Goal: Task Accomplishment & Management: Use online tool/utility

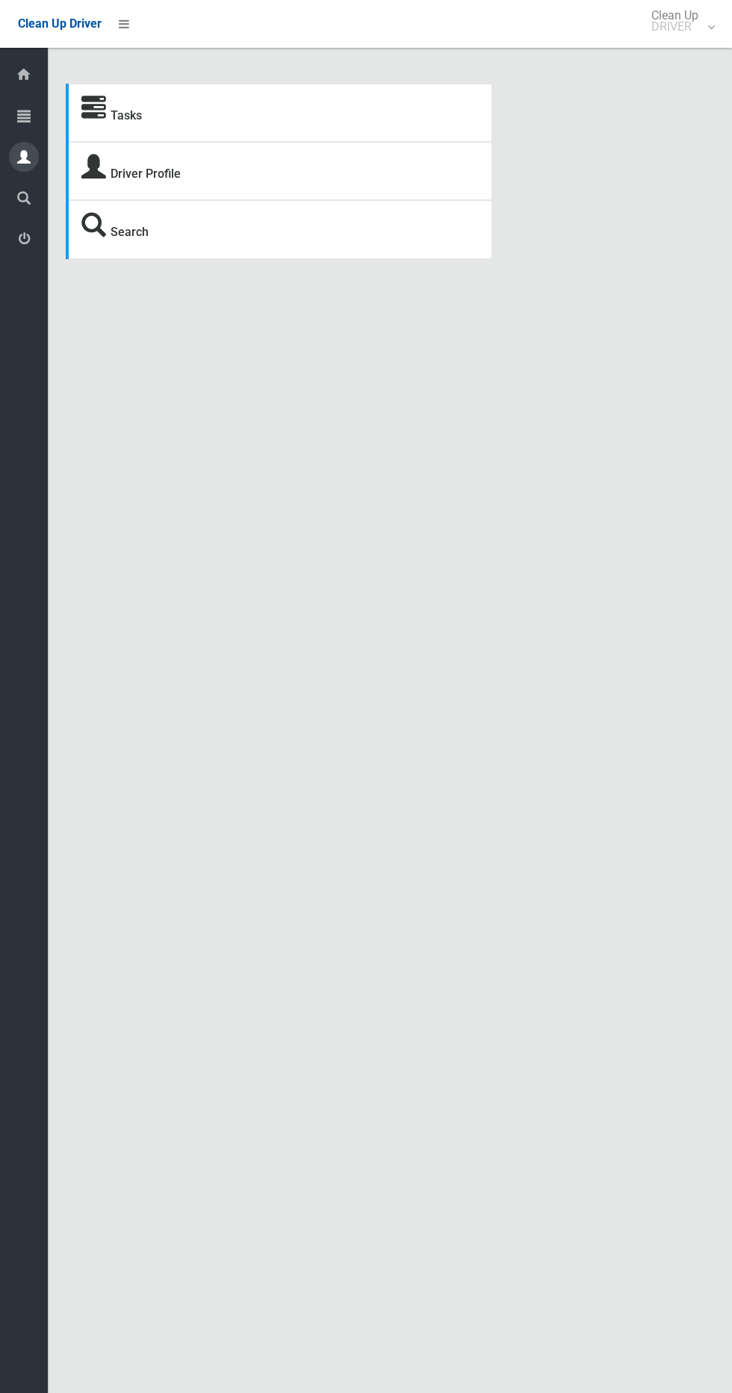
click at [24, 149] on icon at bounding box center [23, 157] width 13 height 30
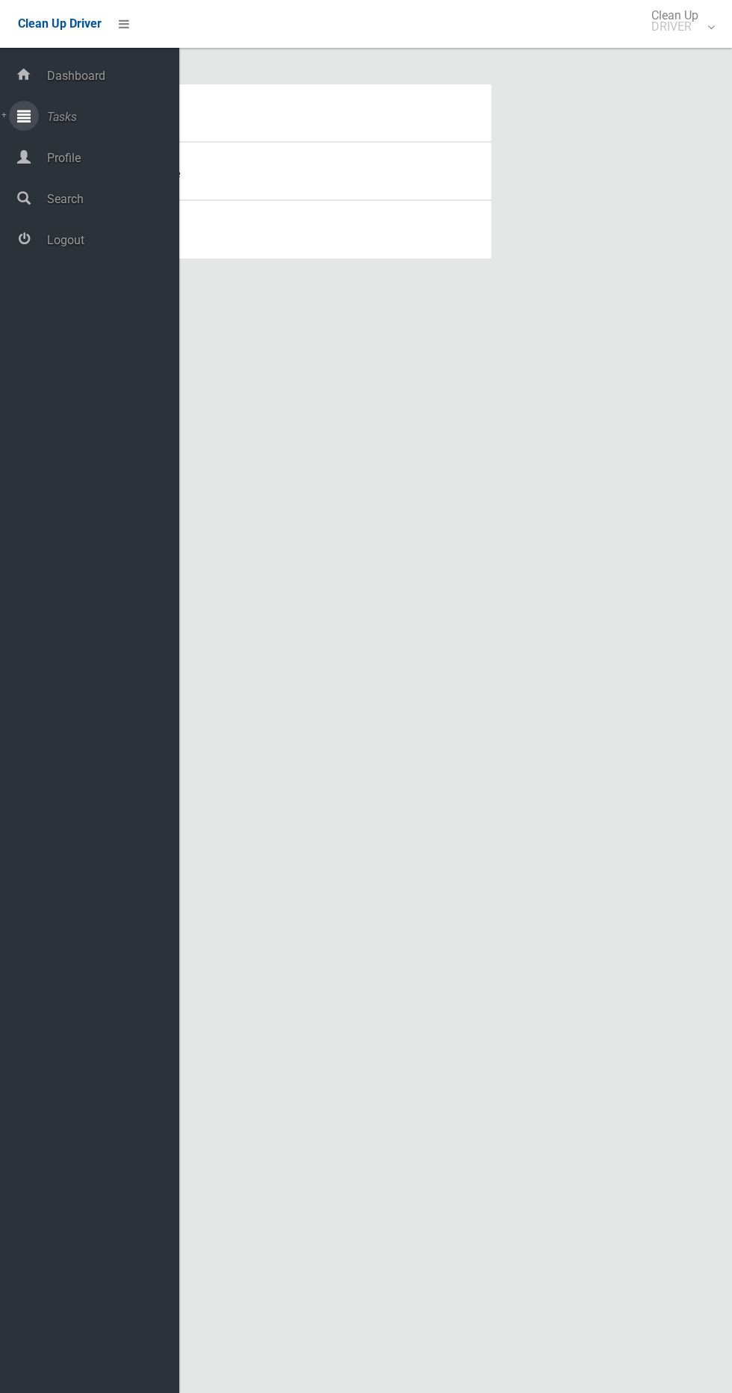
click at [59, 116] on span "Tasks" at bounding box center [111, 117] width 137 height 14
click at [131, 164] on span "Todays Tasks" at bounding box center [105, 170] width 124 height 14
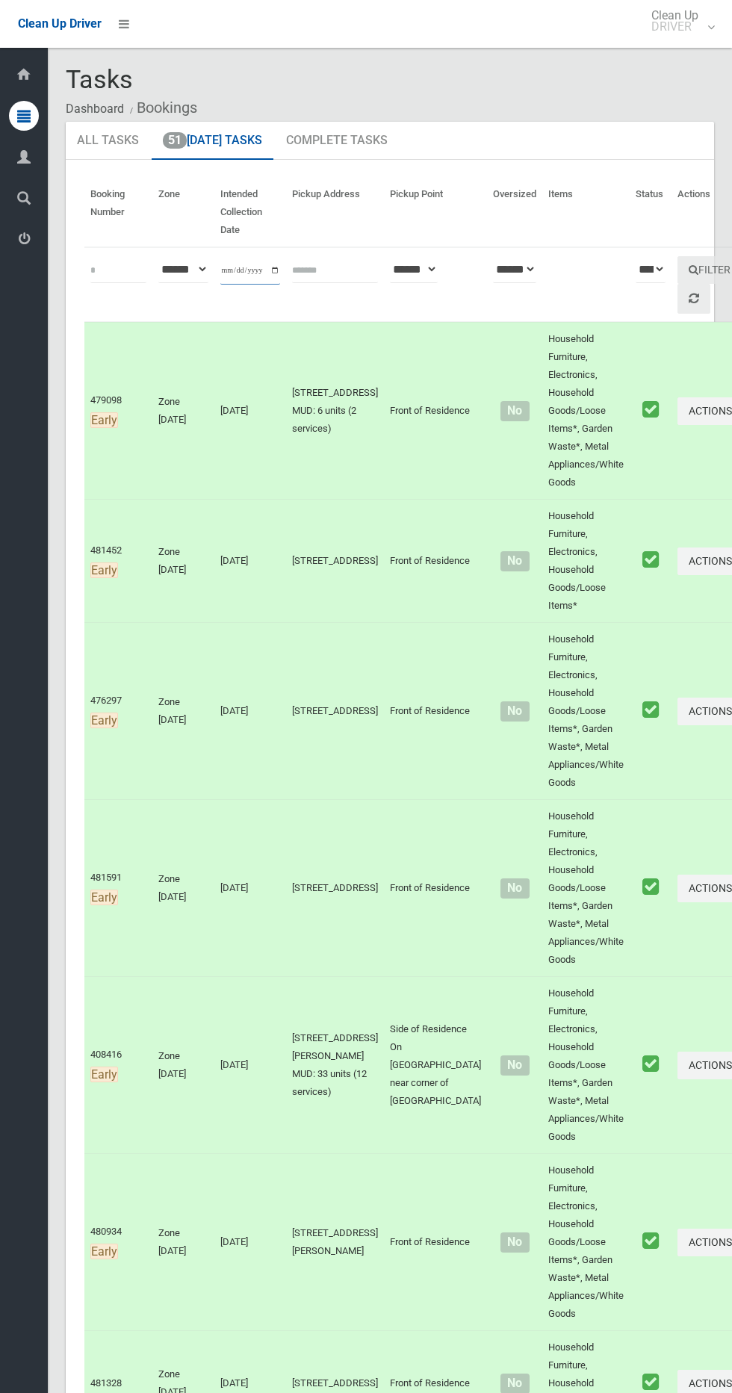
click at [234, 266] on input "**********" at bounding box center [250, 271] width 60 height 28
type input "**********"
click at [677, 277] on button "Filter" at bounding box center [709, 270] width 64 height 28
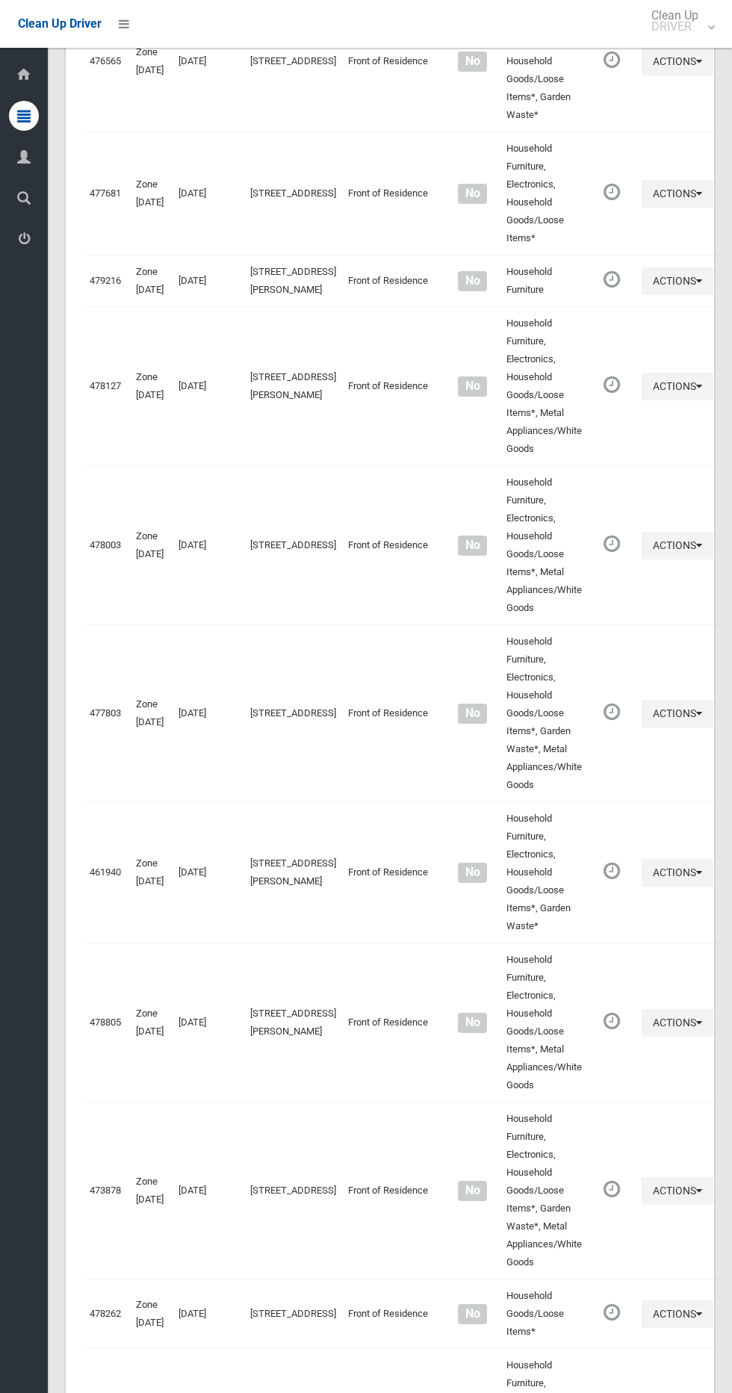
scroll to position [4870, 0]
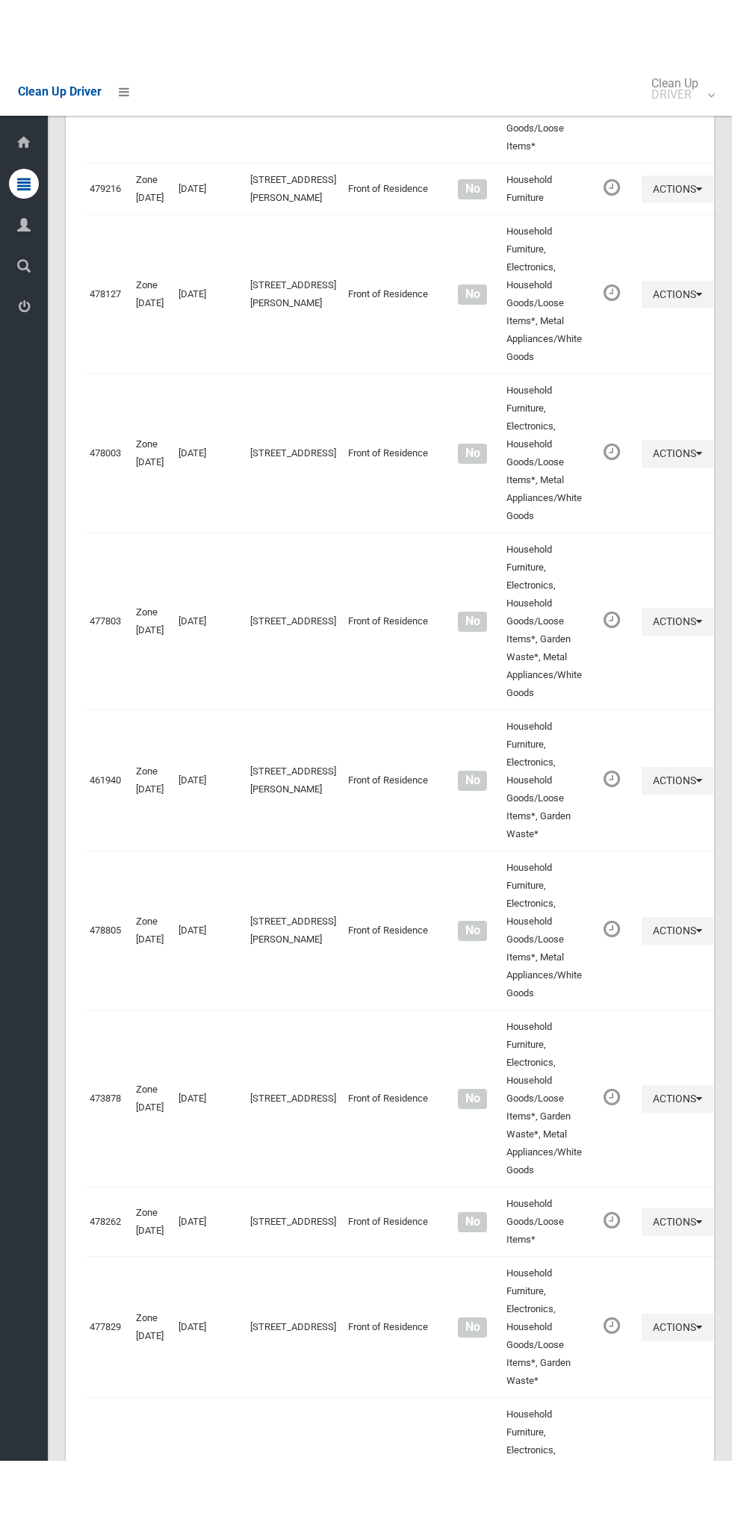
scroll to position [4735, 0]
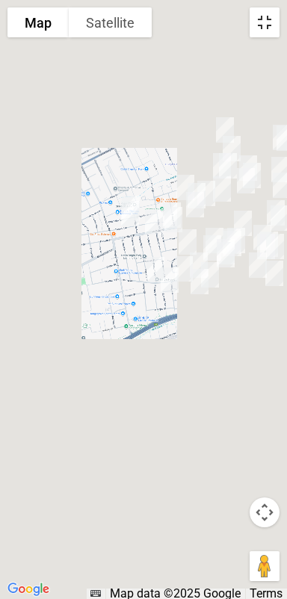
click at [261, 25] on button "Toggle fullscreen view" at bounding box center [264, 22] width 30 height 30
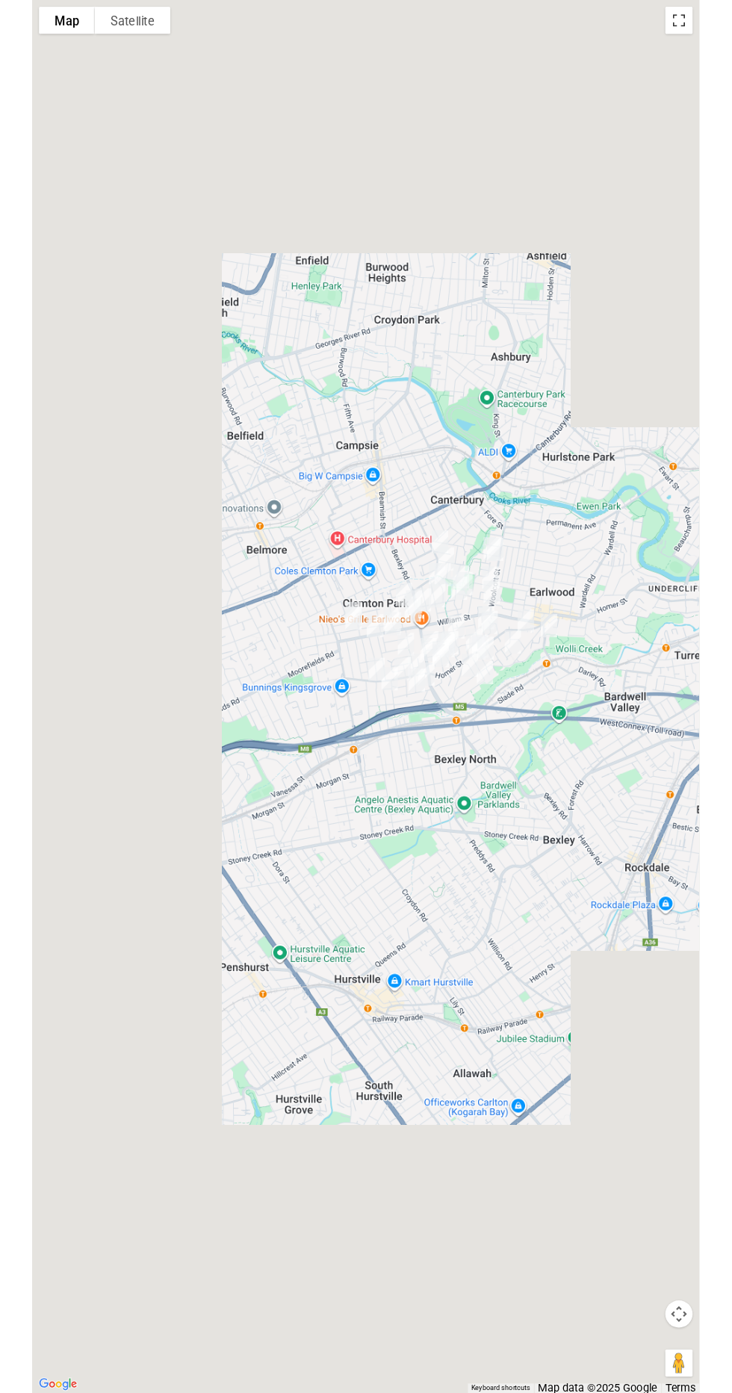
scroll to position [4793, 0]
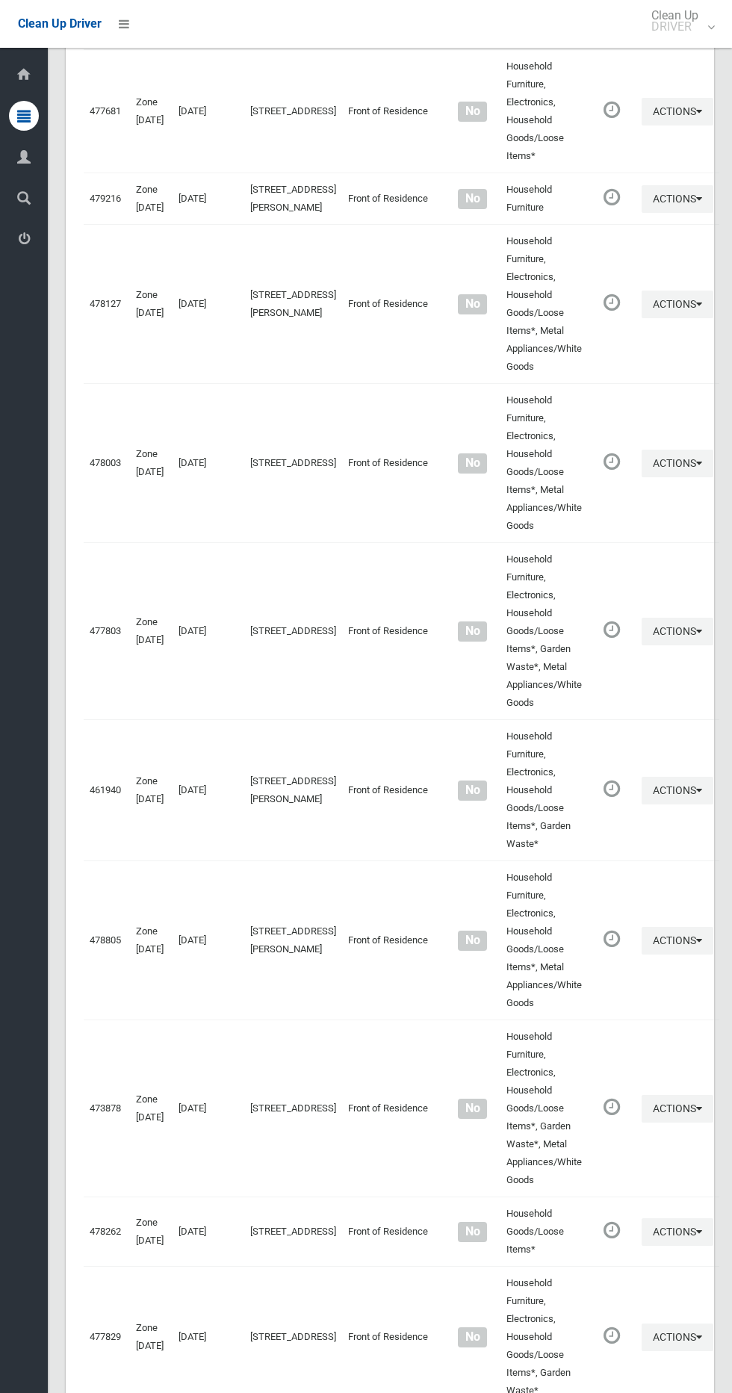
click at [159, 10] on div "Clean Up Driver Clean Up DRIVER Logout" at bounding box center [366, 24] width 732 height 48
click at [116, 37] on li at bounding box center [120, 24] width 36 height 48
click at [127, 30] on icon at bounding box center [124, 23] width 10 height 25
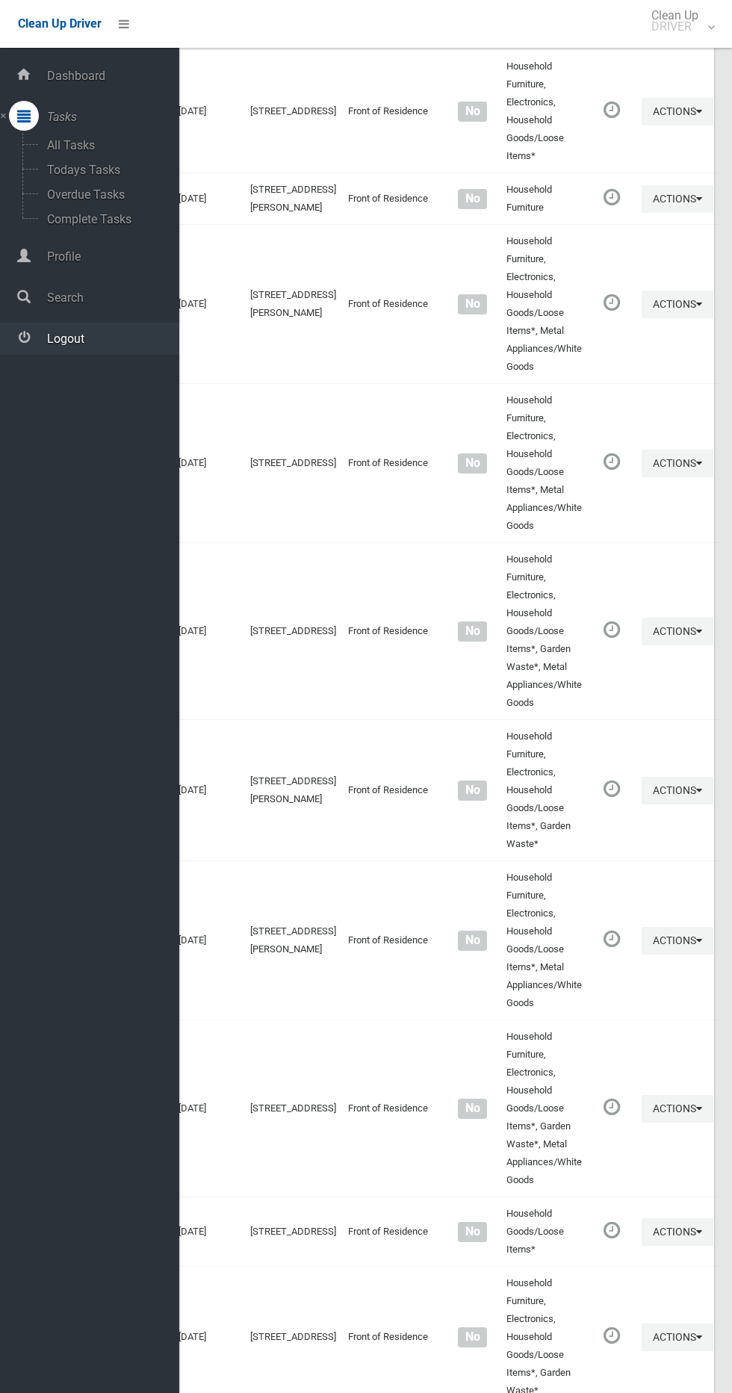
click at [85, 348] on link "Logout" at bounding box center [89, 339] width 179 height 32
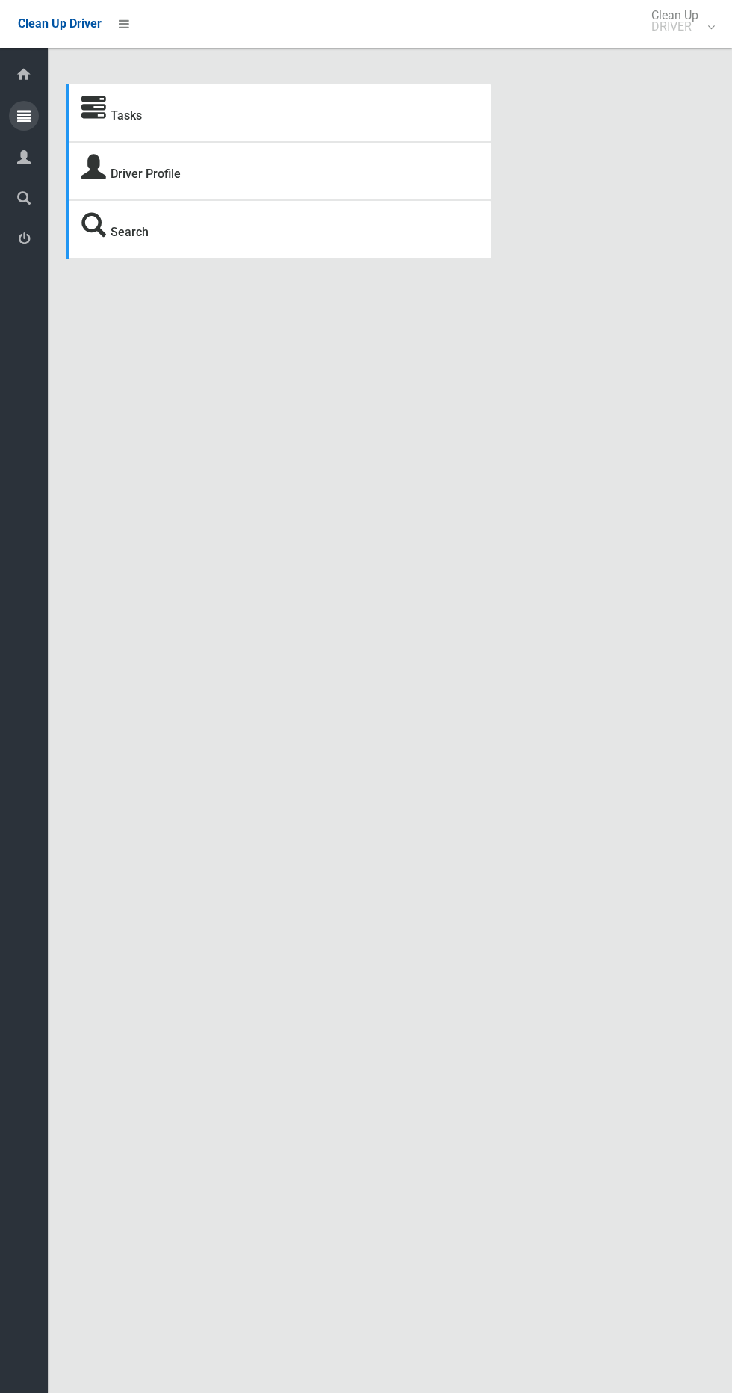
click at [24, 115] on icon at bounding box center [23, 116] width 13 height 30
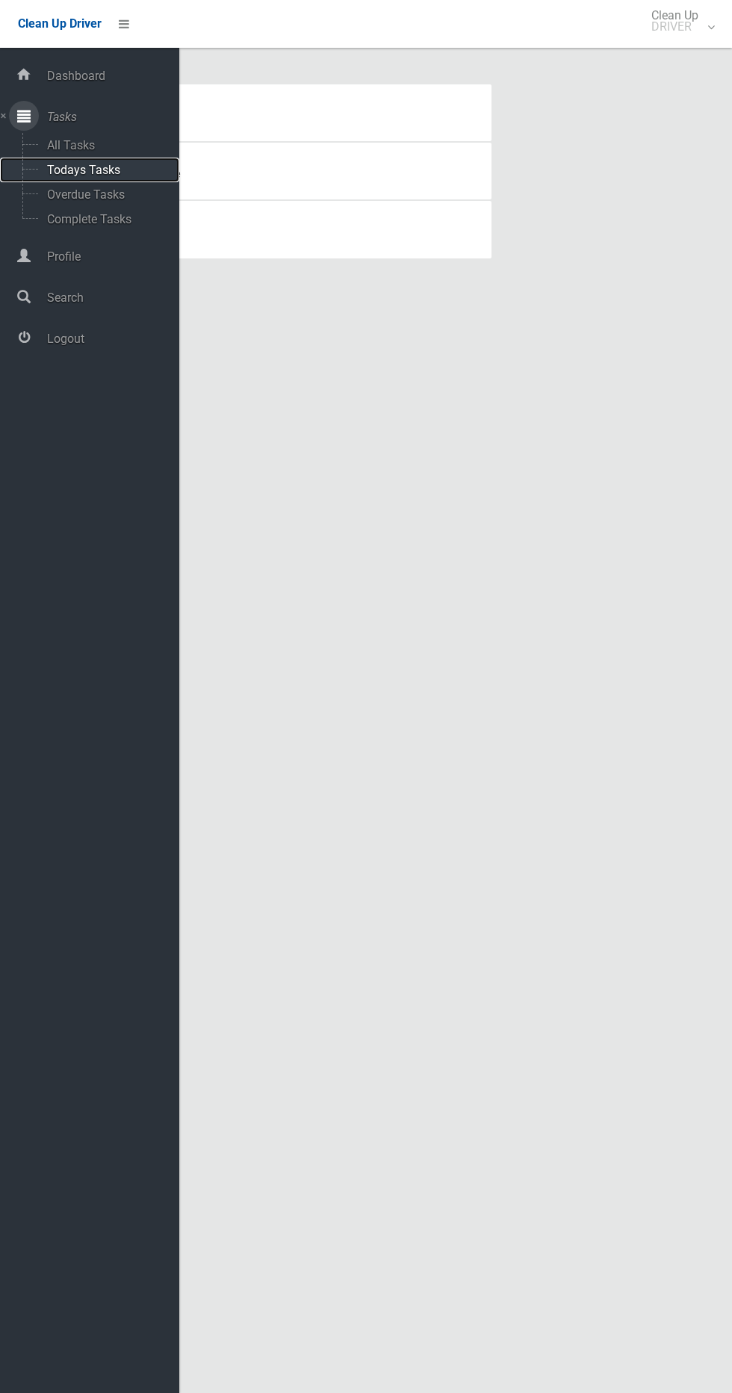
click at [124, 169] on span "Todays Tasks" at bounding box center [105, 170] width 124 height 14
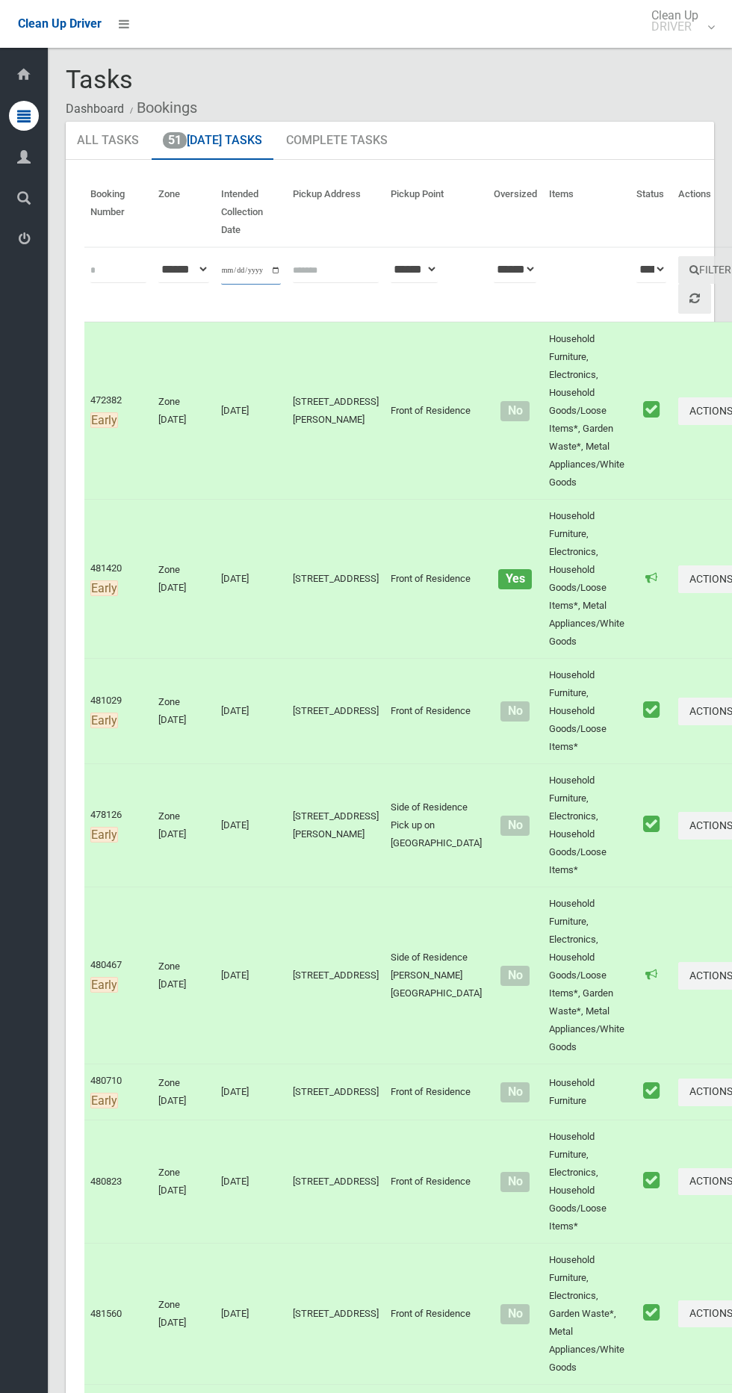
click at [232, 266] on input "**********" at bounding box center [251, 271] width 60 height 28
type input "**********"
click at [678, 275] on button "Filter" at bounding box center [710, 270] width 64 height 28
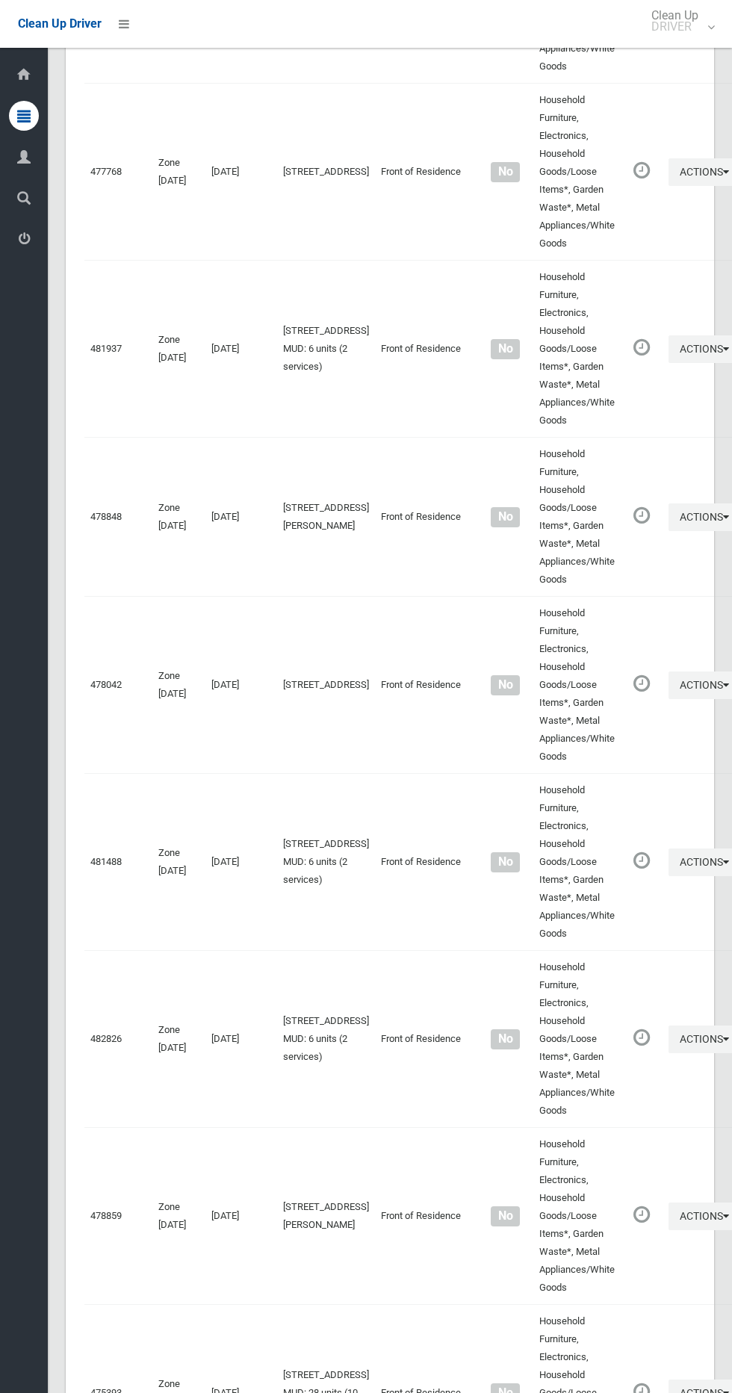
scroll to position [6914, 0]
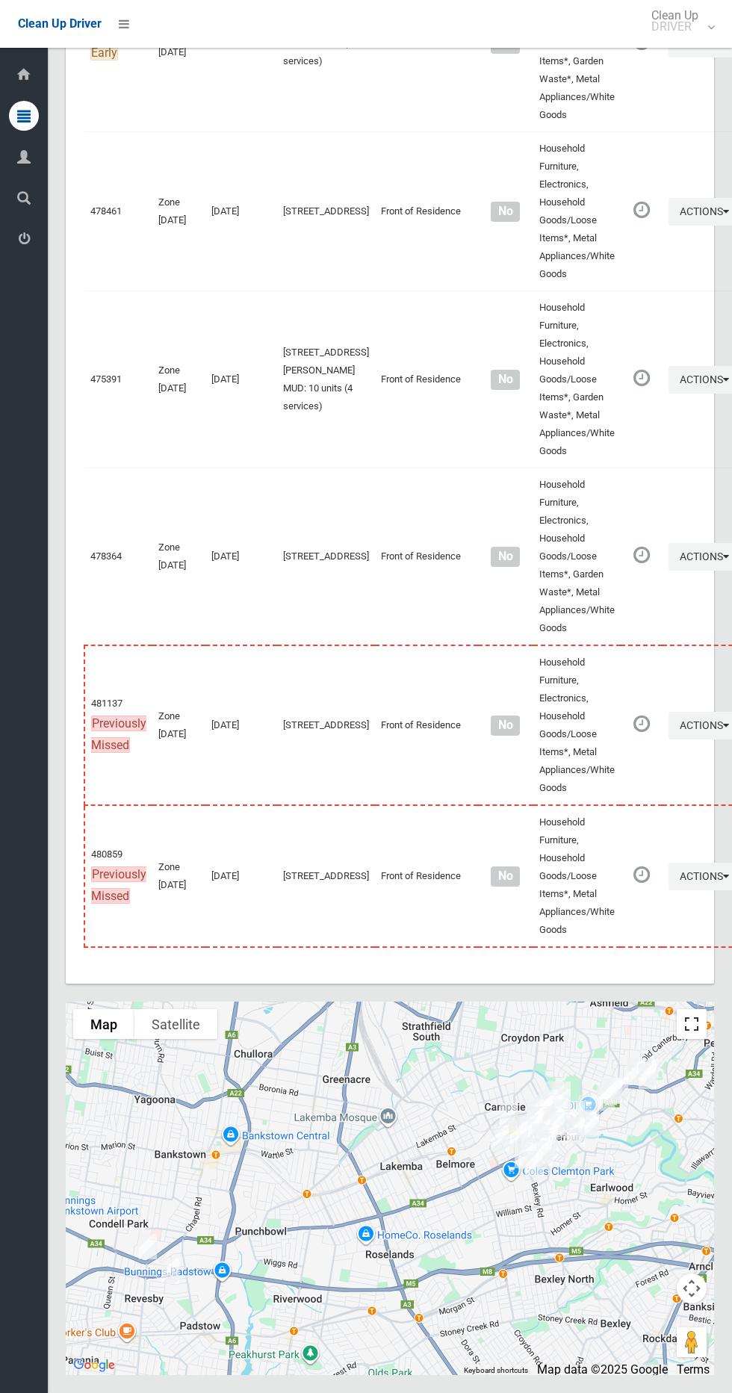
click at [697, 1028] on button "Toggle fullscreen view" at bounding box center [691, 1024] width 30 height 30
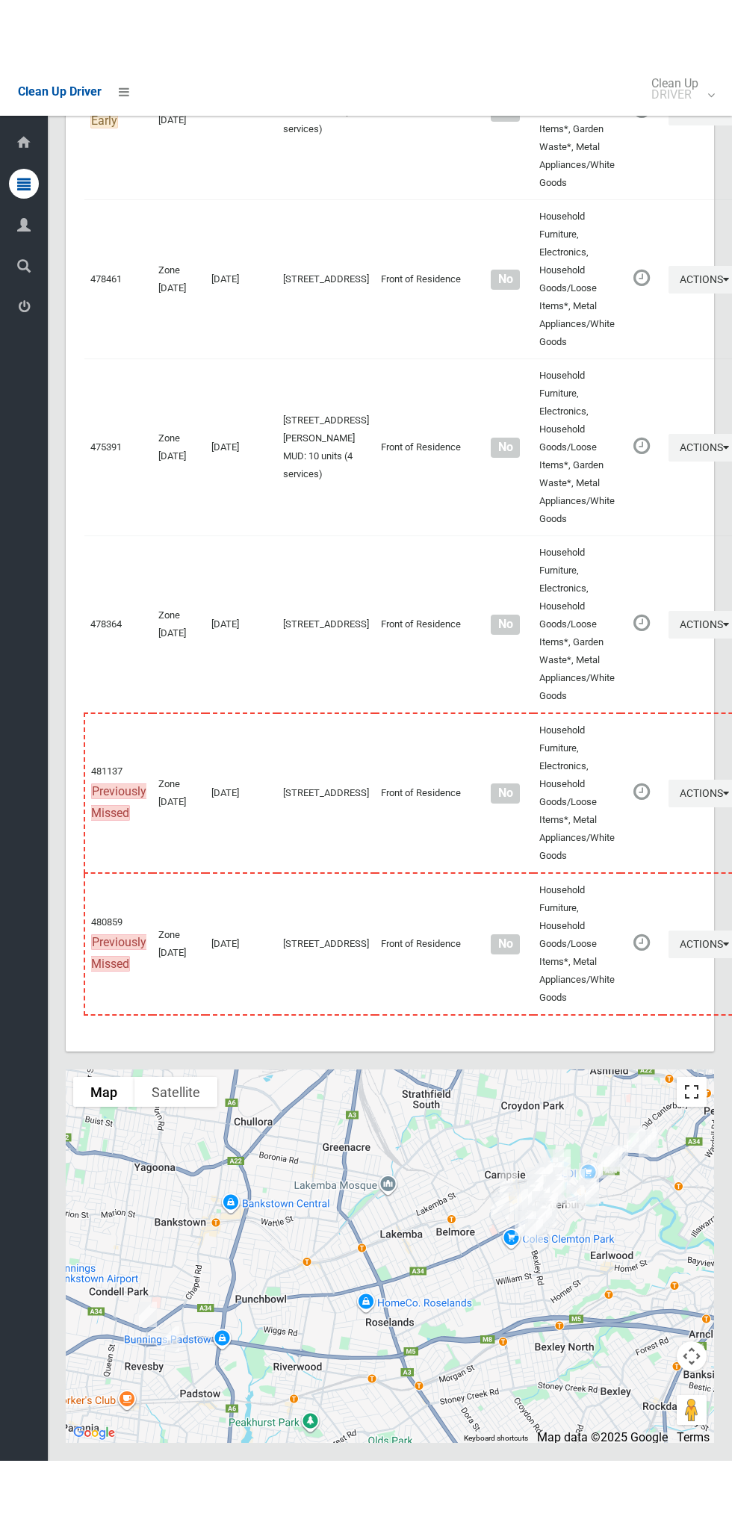
scroll to position [6778, 0]
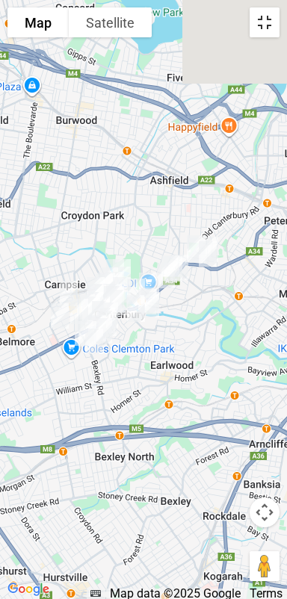
click at [257, 24] on button "Toggle fullscreen view" at bounding box center [264, 22] width 30 height 30
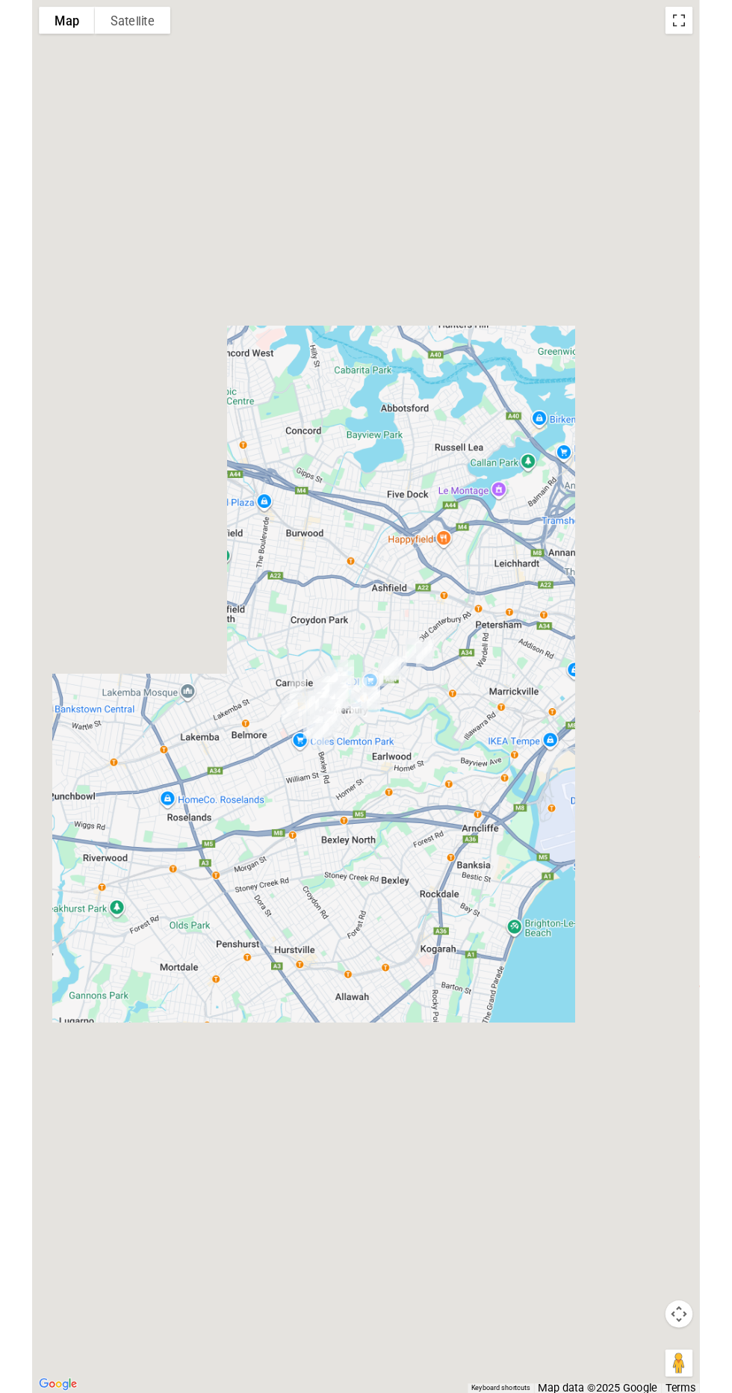
scroll to position [6859, 0]
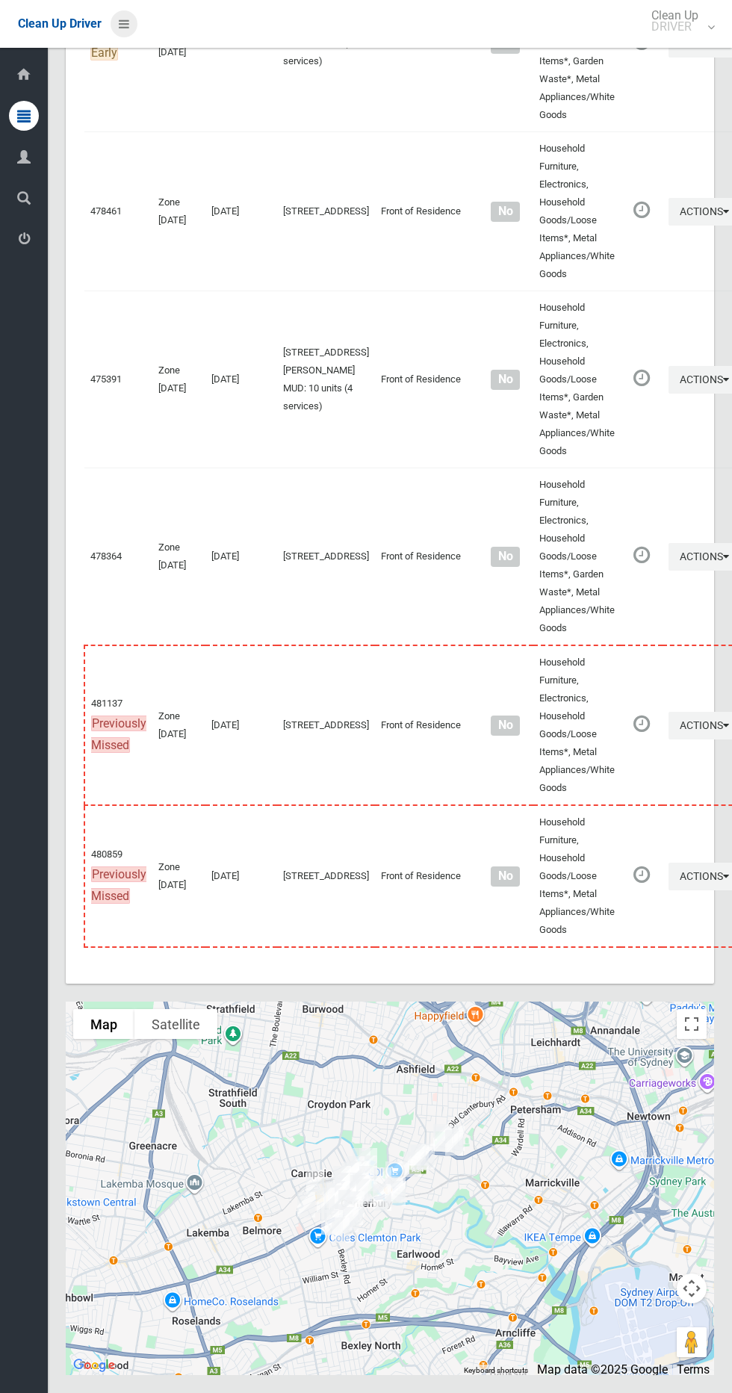
click at [119, 12] on icon at bounding box center [124, 23] width 10 height 25
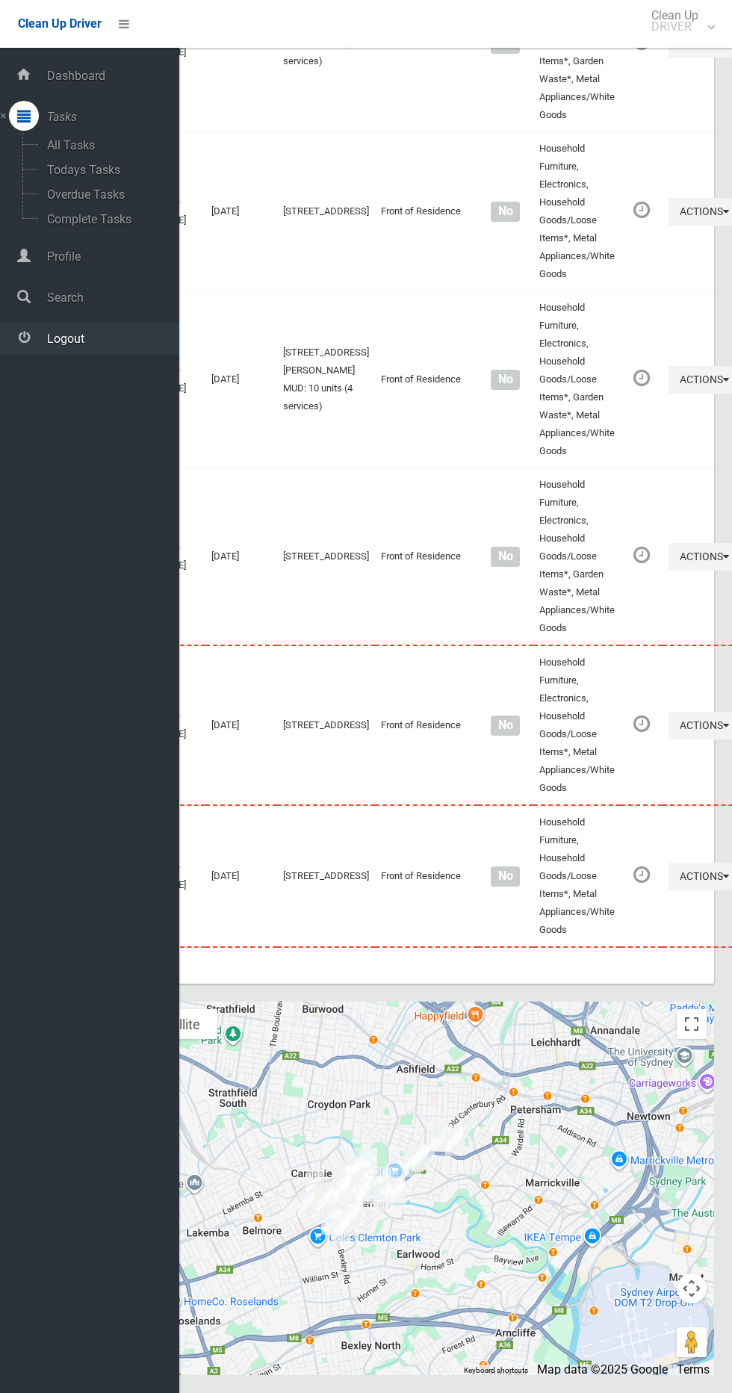
click at [87, 340] on span "Logout" at bounding box center [111, 339] width 137 height 14
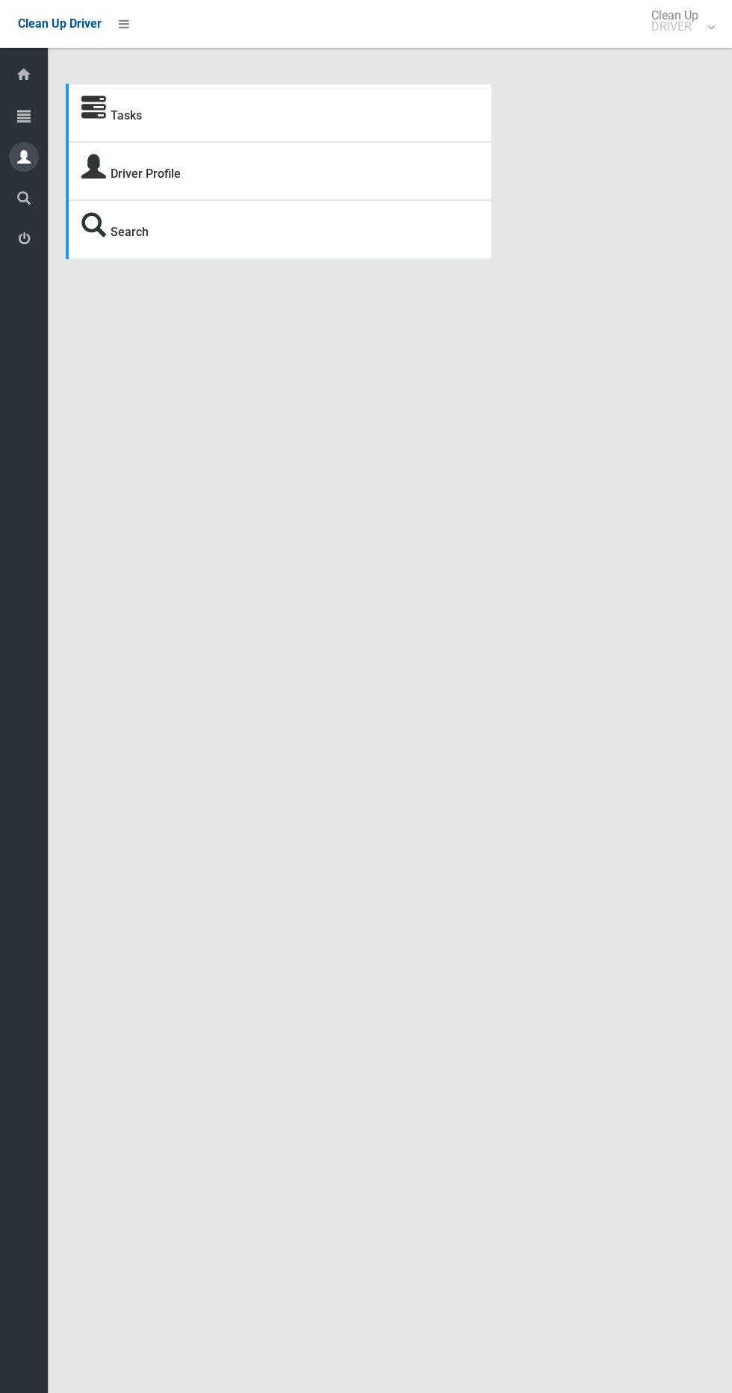
click at [24, 149] on icon at bounding box center [23, 157] width 13 height 30
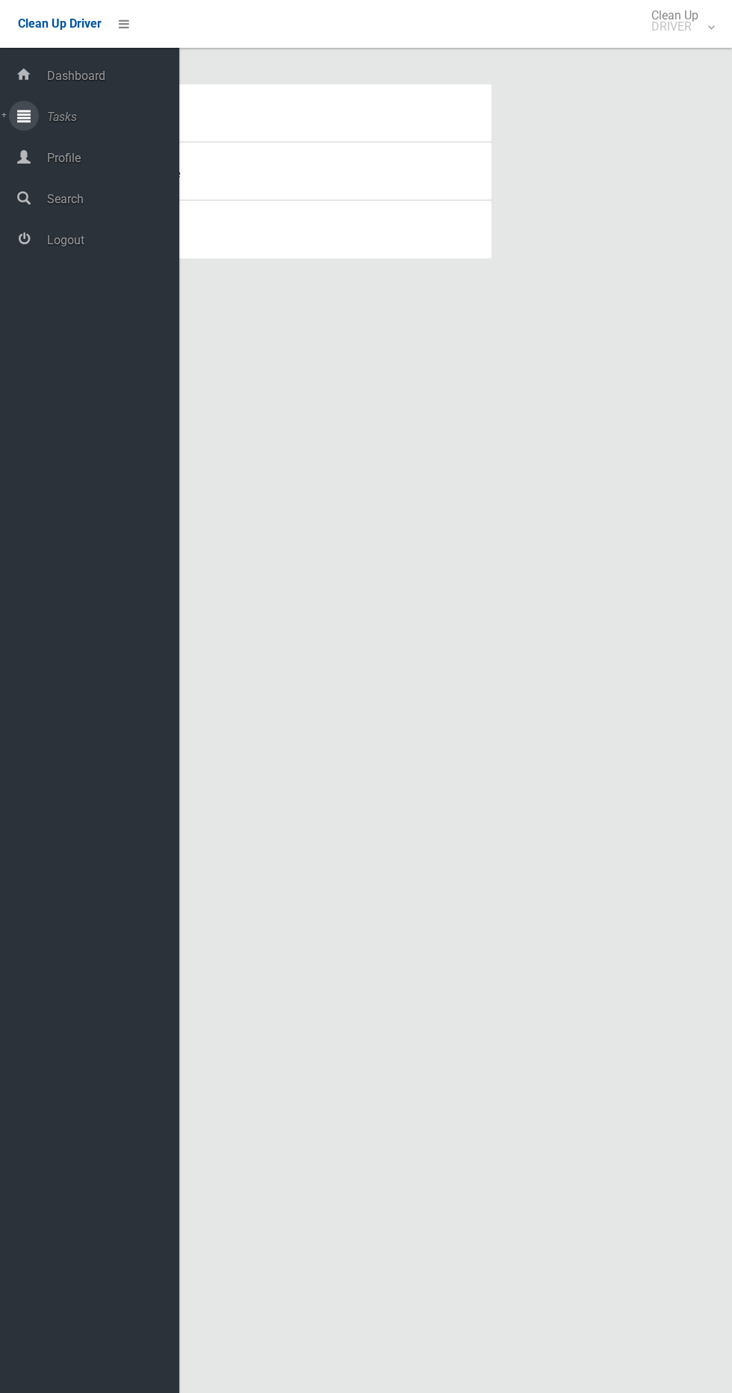
click at [25, 114] on icon at bounding box center [23, 116] width 13 height 30
click at [117, 168] on span "Todays Tasks" at bounding box center [105, 170] width 124 height 14
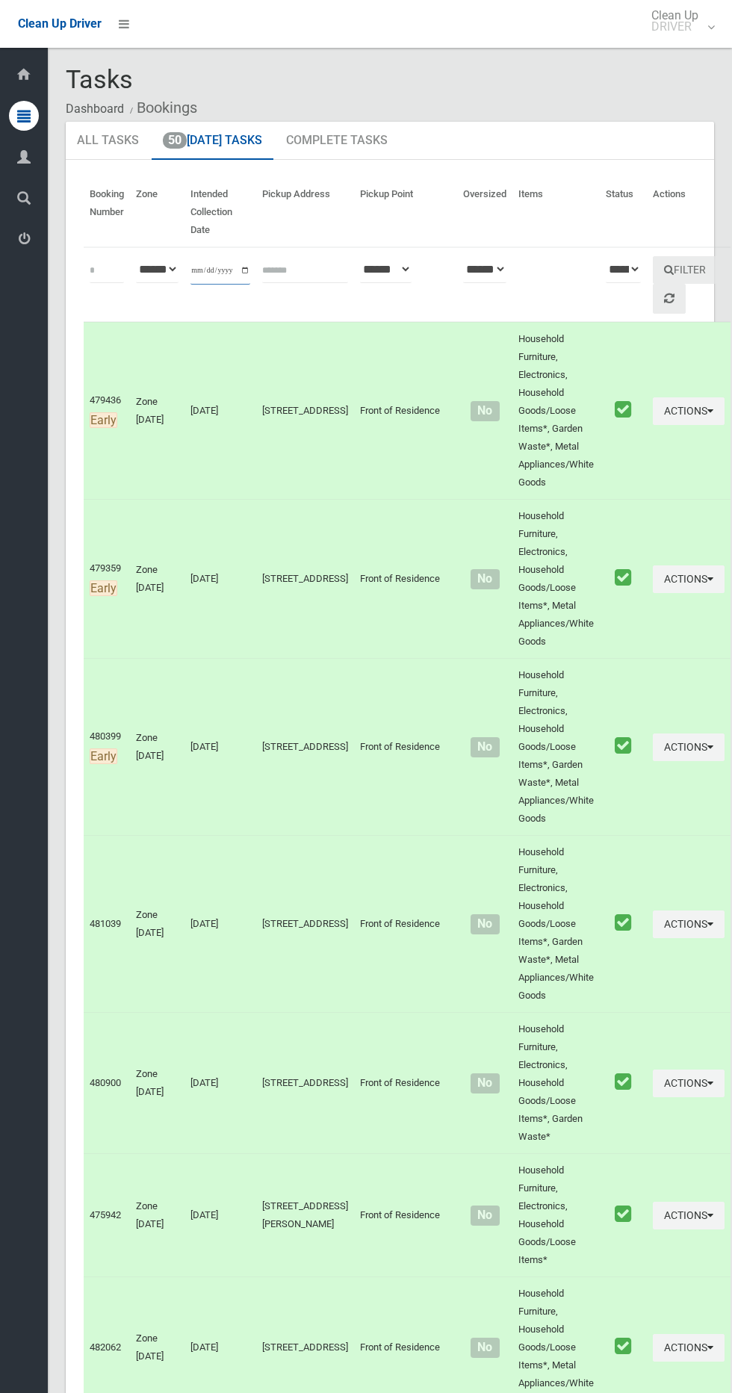
click at [196, 278] on input "**********" at bounding box center [220, 271] width 60 height 28
type input "**********"
click at [664, 258] on button "Filter" at bounding box center [685, 270] width 64 height 28
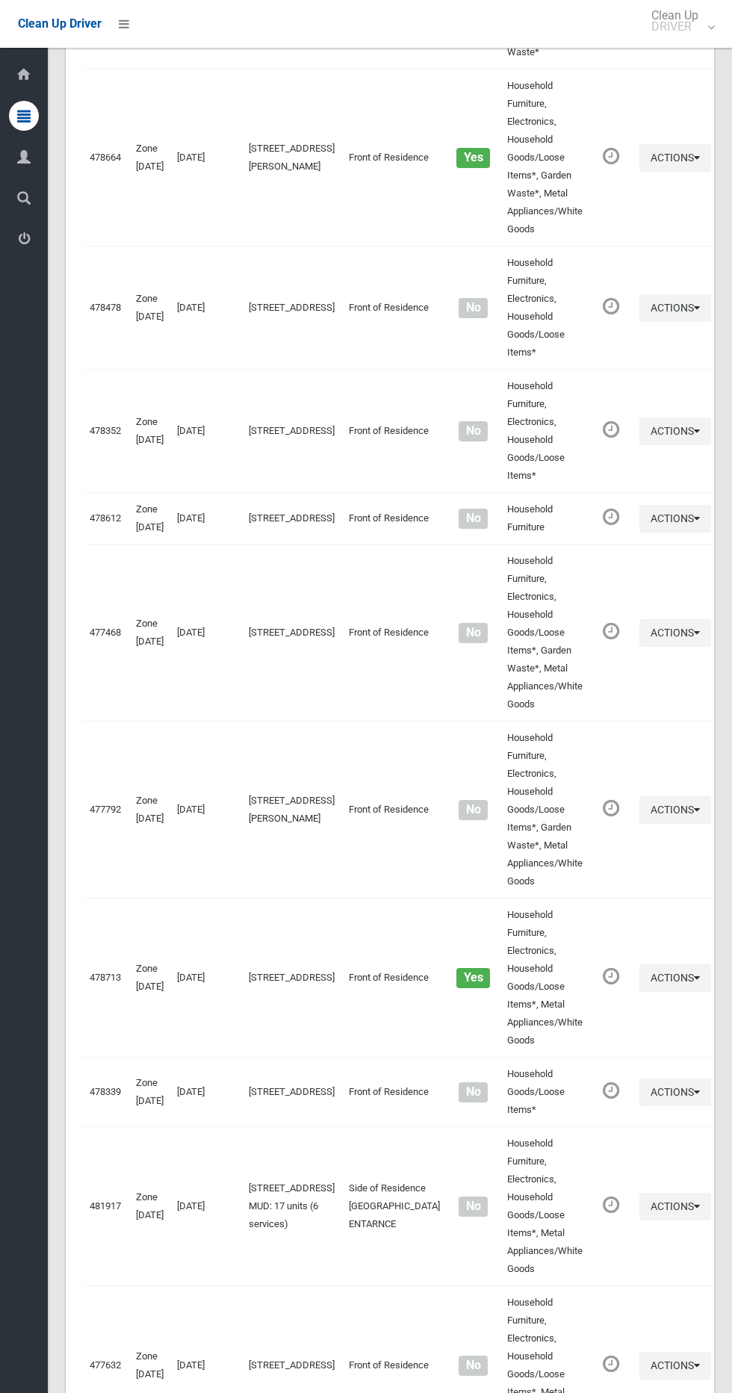
scroll to position [5357, 0]
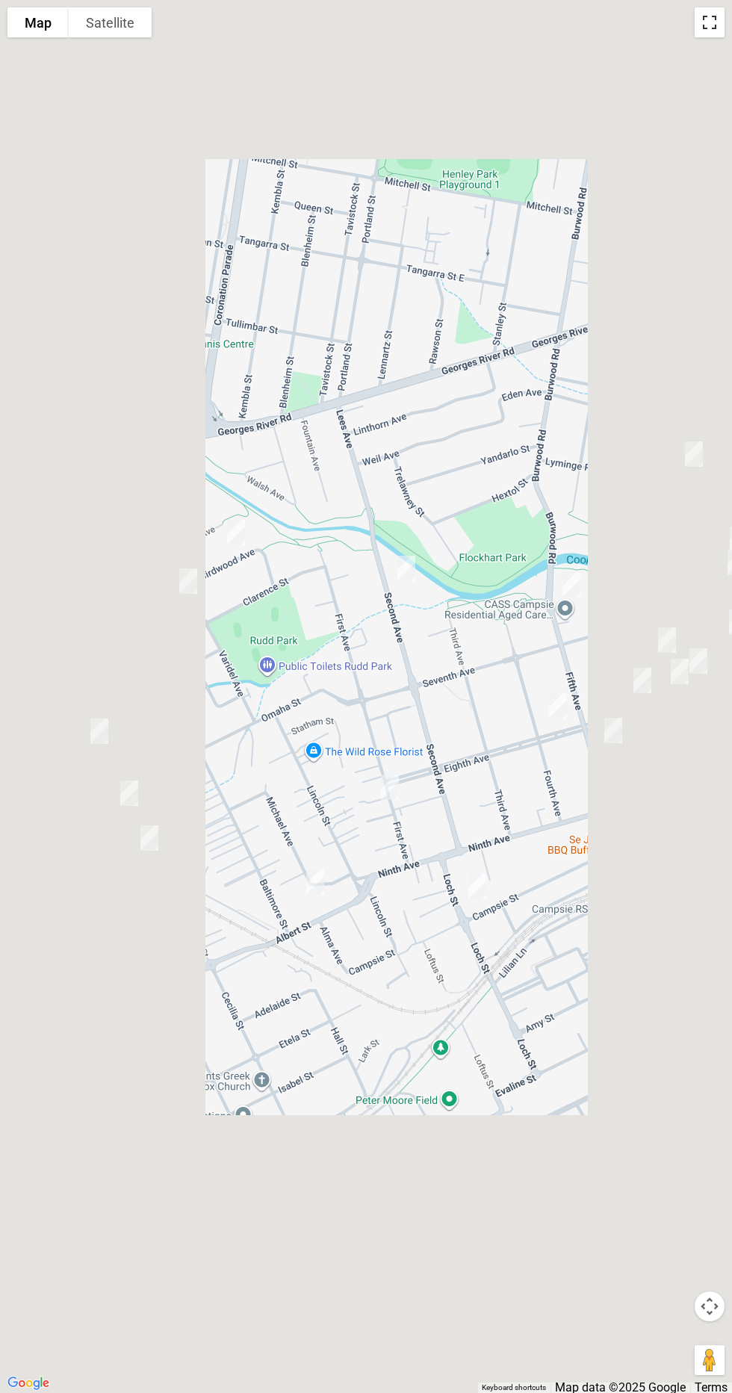
scroll to position [5274, 0]
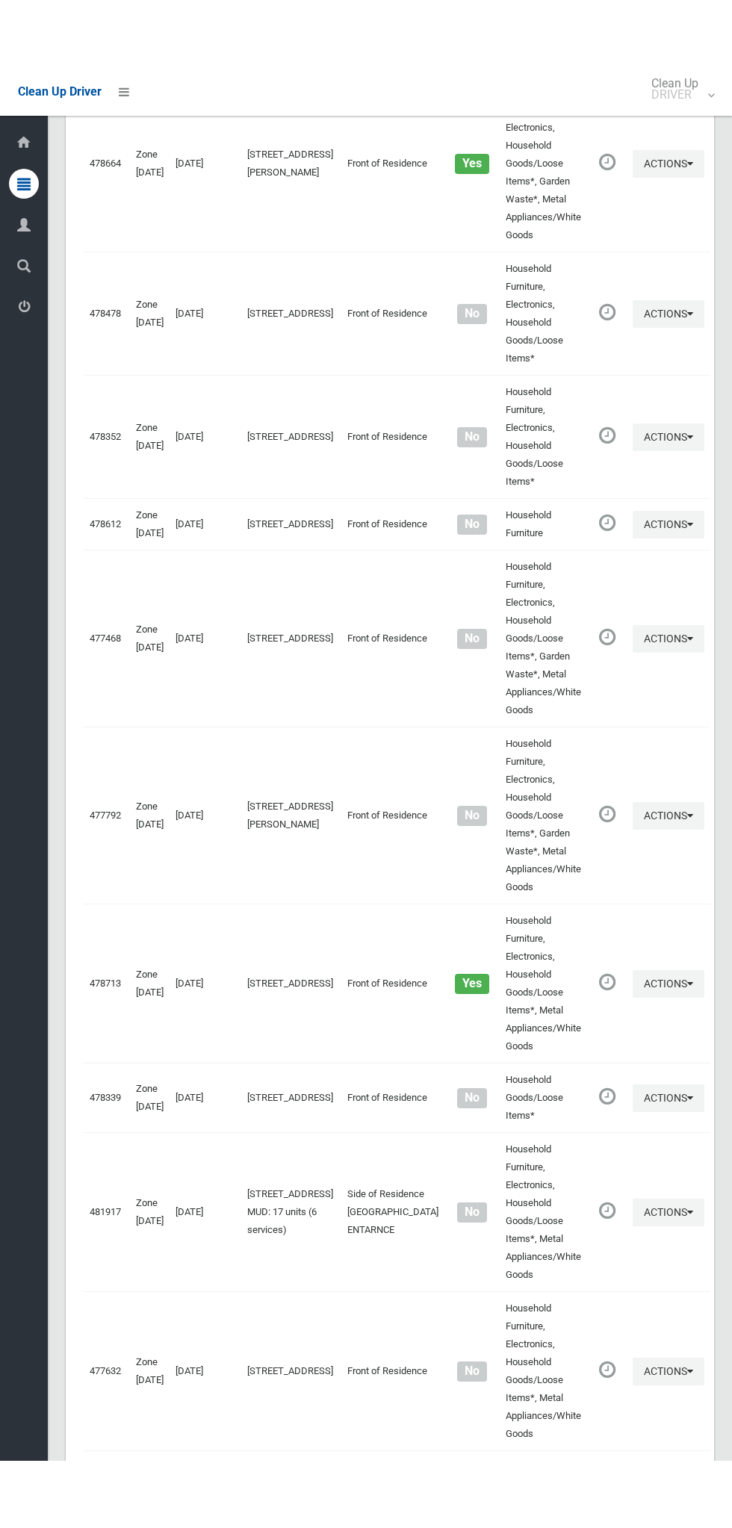
scroll to position [5221, 0]
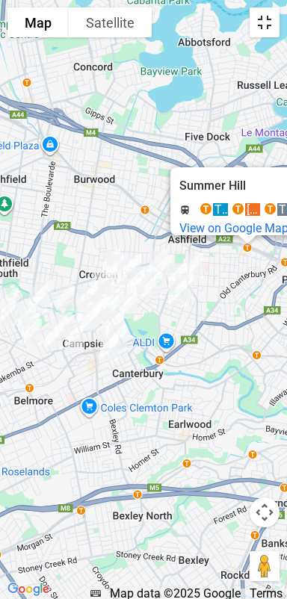
click at [270, 25] on button "Toggle fullscreen view" at bounding box center [264, 22] width 30 height 30
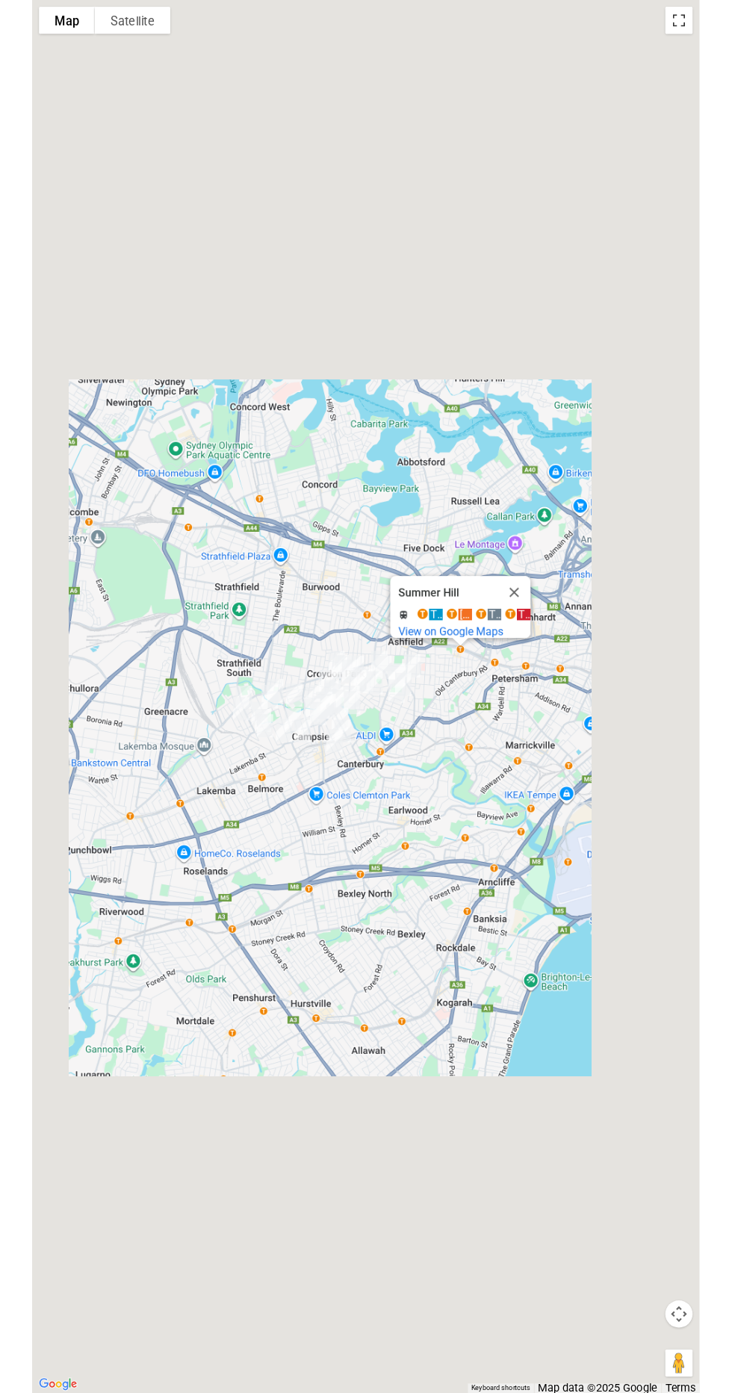
scroll to position [5310, 0]
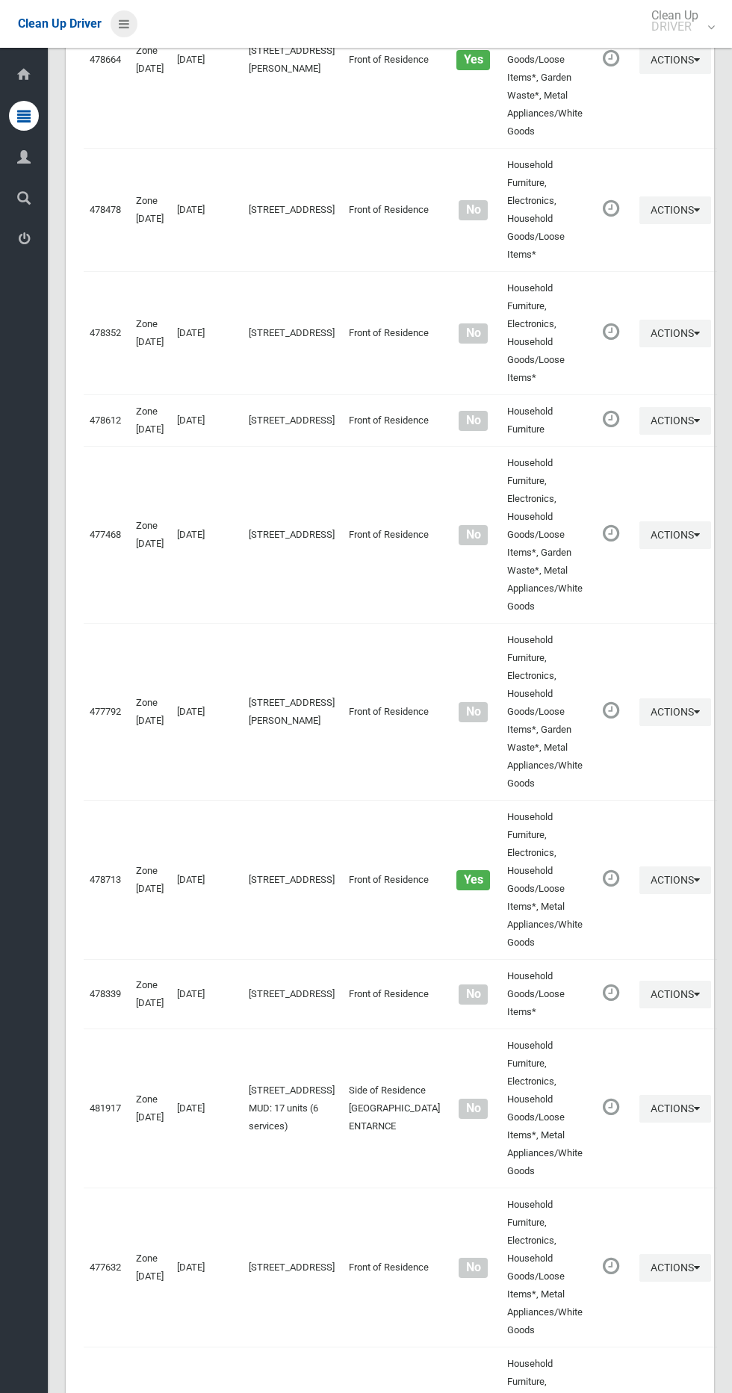
click at [123, 28] on icon at bounding box center [124, 23] width 10 height 25
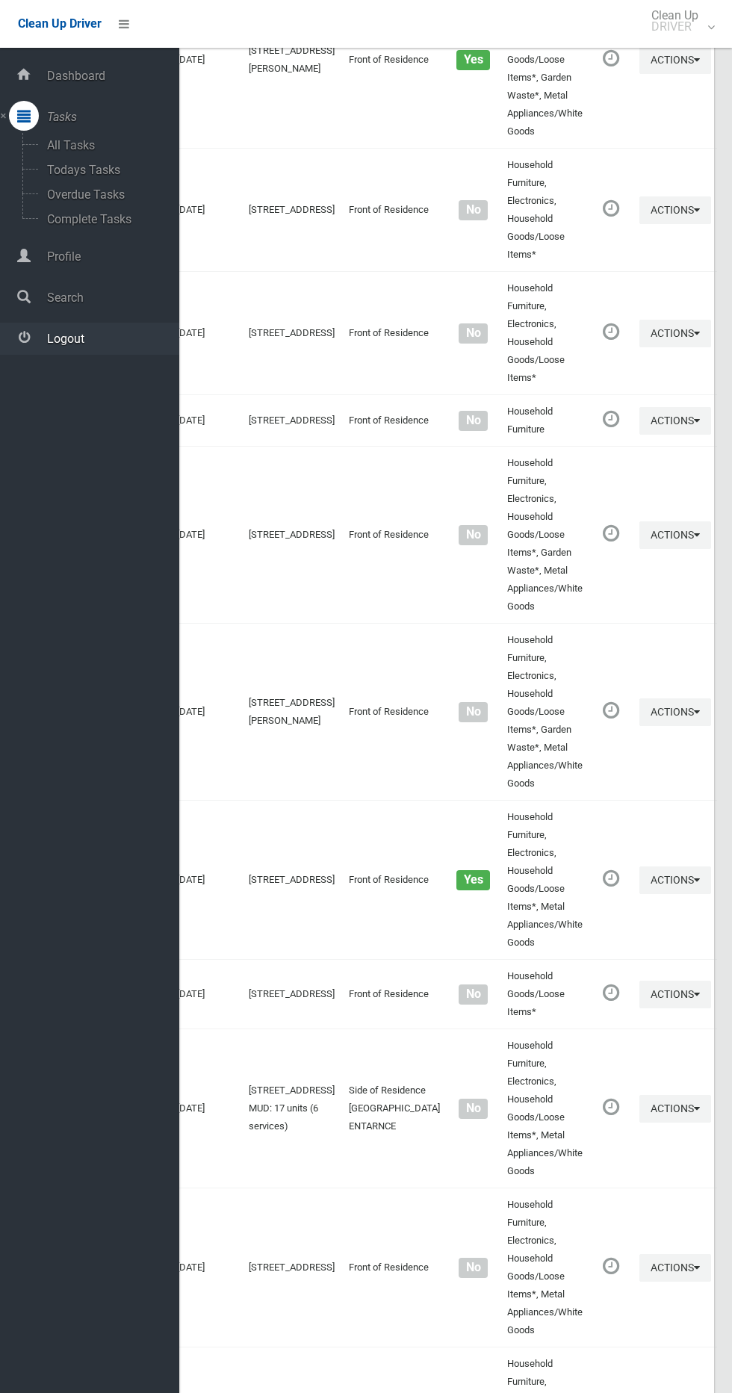
click at [90, 337] on span "Logout" at bounding box center [111, 339] width 137 height 14
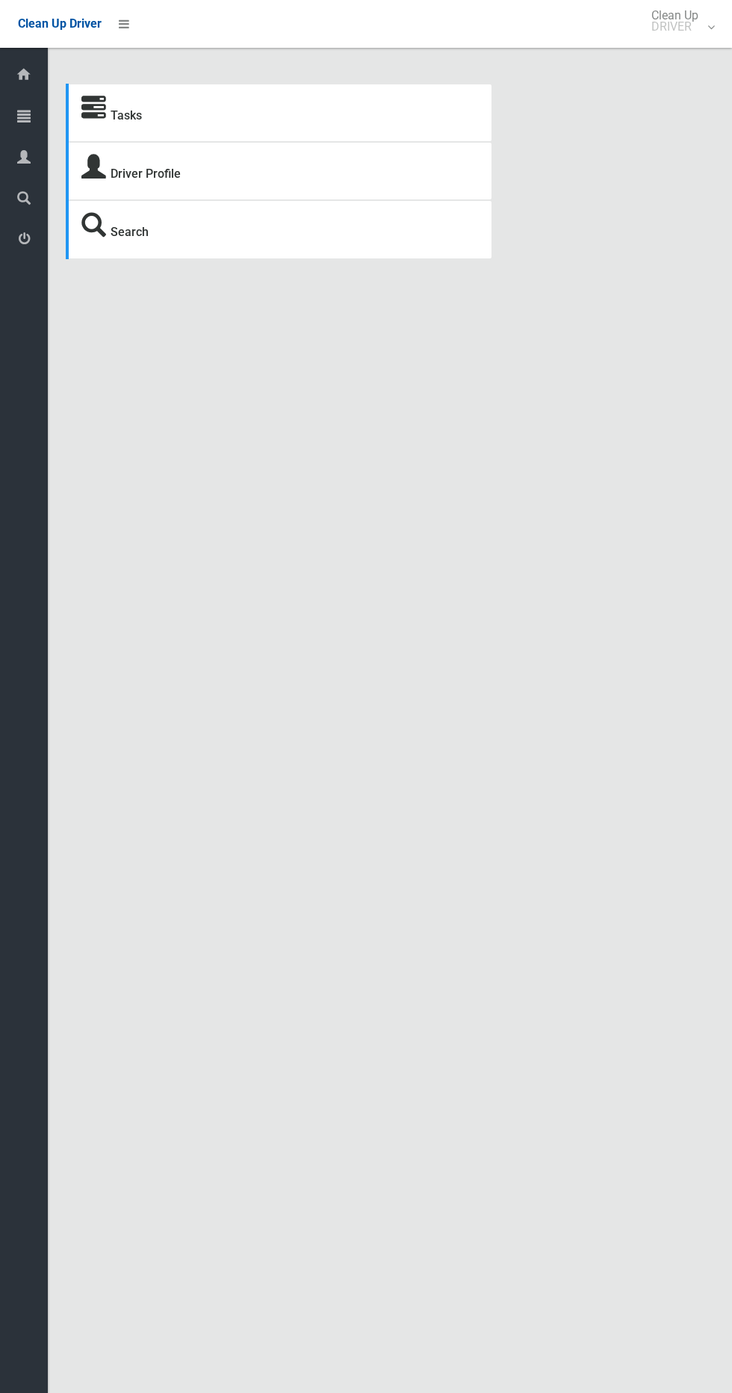
click at [35, 117] on span "Tasks" at bounding box center [37, 117] width 5 height 14
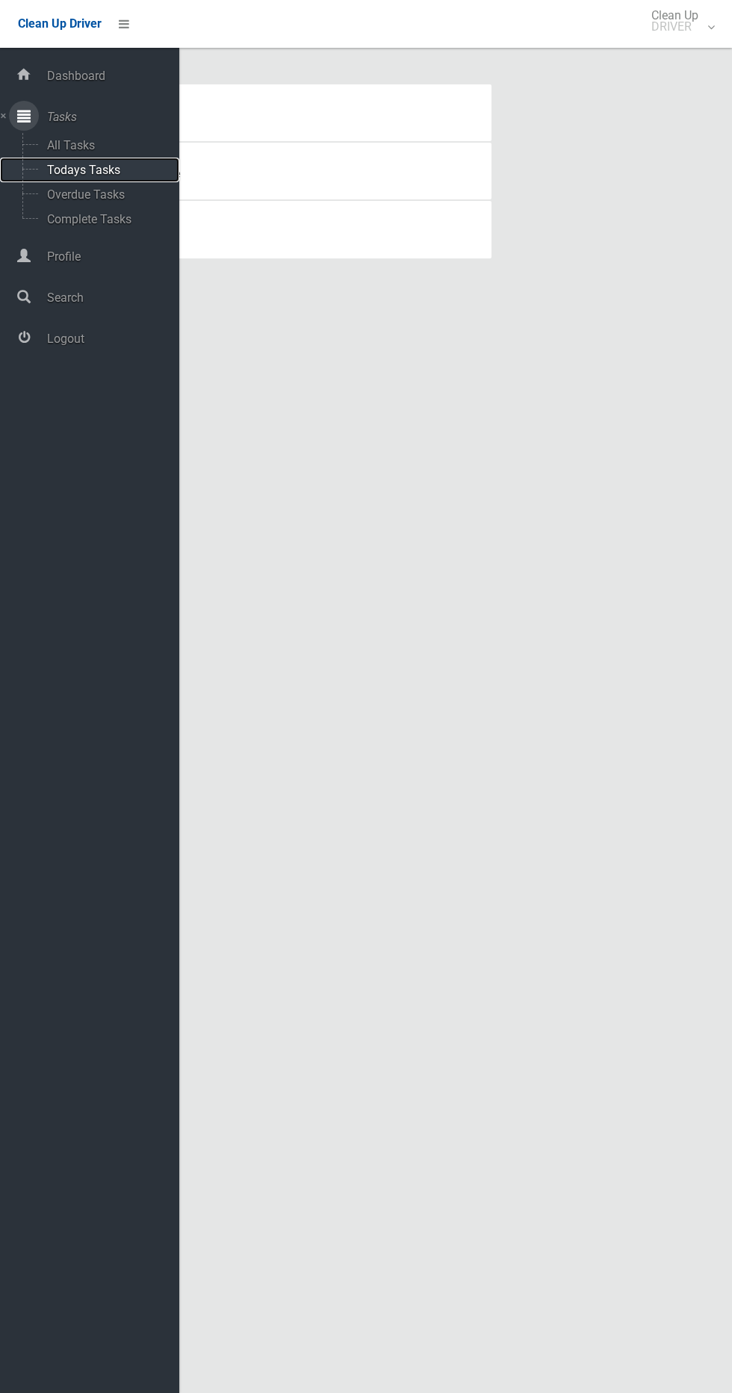
click at [89, 166] on span "Todays Tasks" at bounding box center [105, 170] width 124 height 14
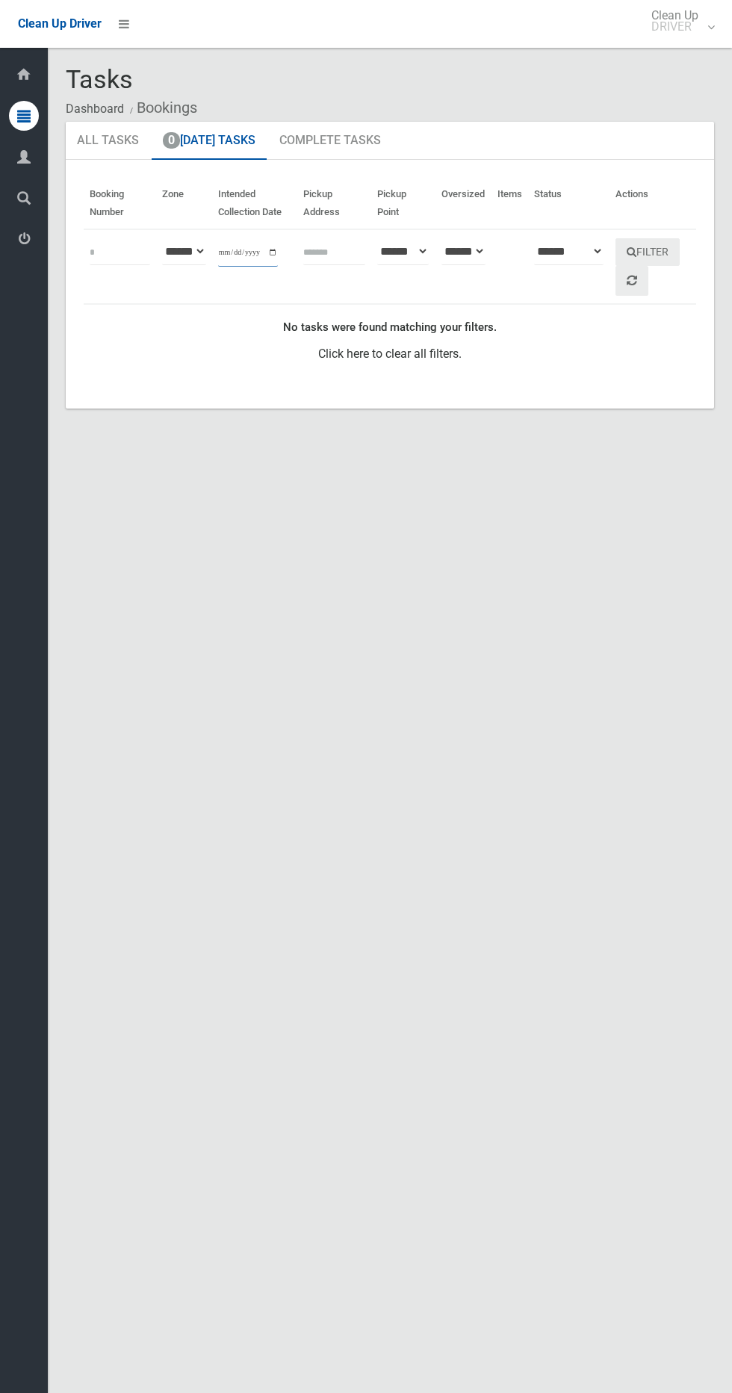
click at [241, 252] on input "**********" at bounding box center [248, 253] width 60 height 28
type input "**********"
click at [644, 246] on button "Filter" at bounding box center [647, 252] width 64 height 28
click at [233, 254] on input "**********" at bounding box center [248, 253] width 60 height 28
click at [128, 28] on icon at bounding box center [124, 23] width 10 height 25
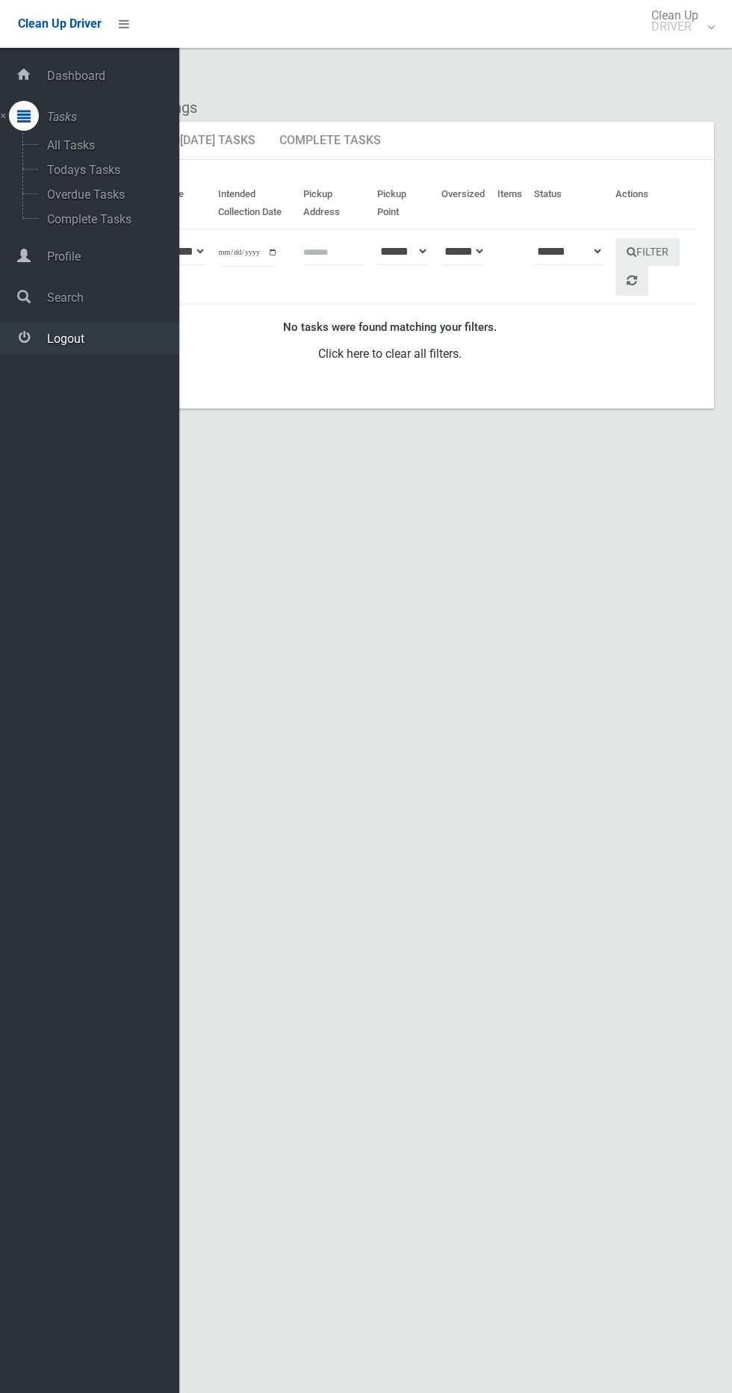
click at [88, 346] on link "Logout" at bounding box center [89, 339] width 179 height 32
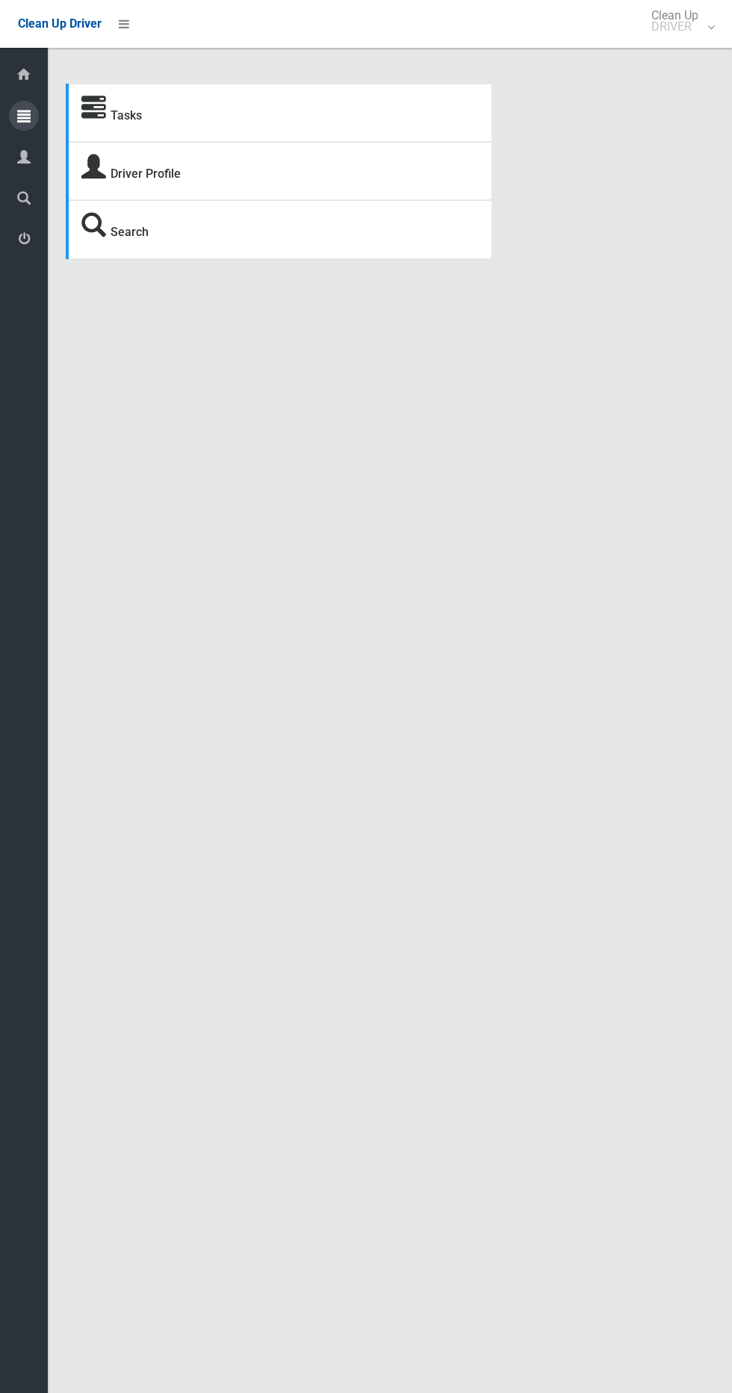
click at [22, 123] on icon at bounding box center [23, 116] width 13 height 30
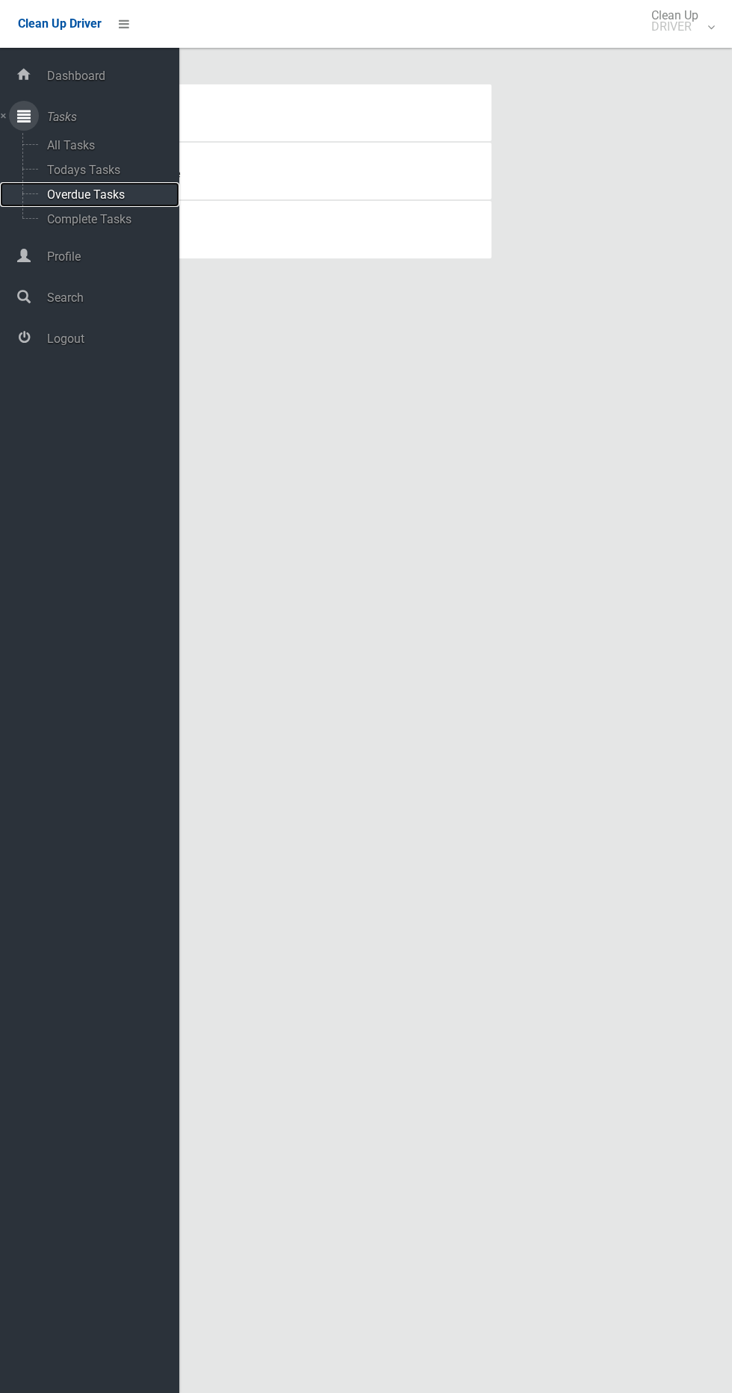
click at [88, 194] on span "Overdue Tasks" at bounding box center [105, 194] width 124 height 14
click at [84, 164] on span "Todays Tasks" at bounding box center [105, 170] width 124 height 14
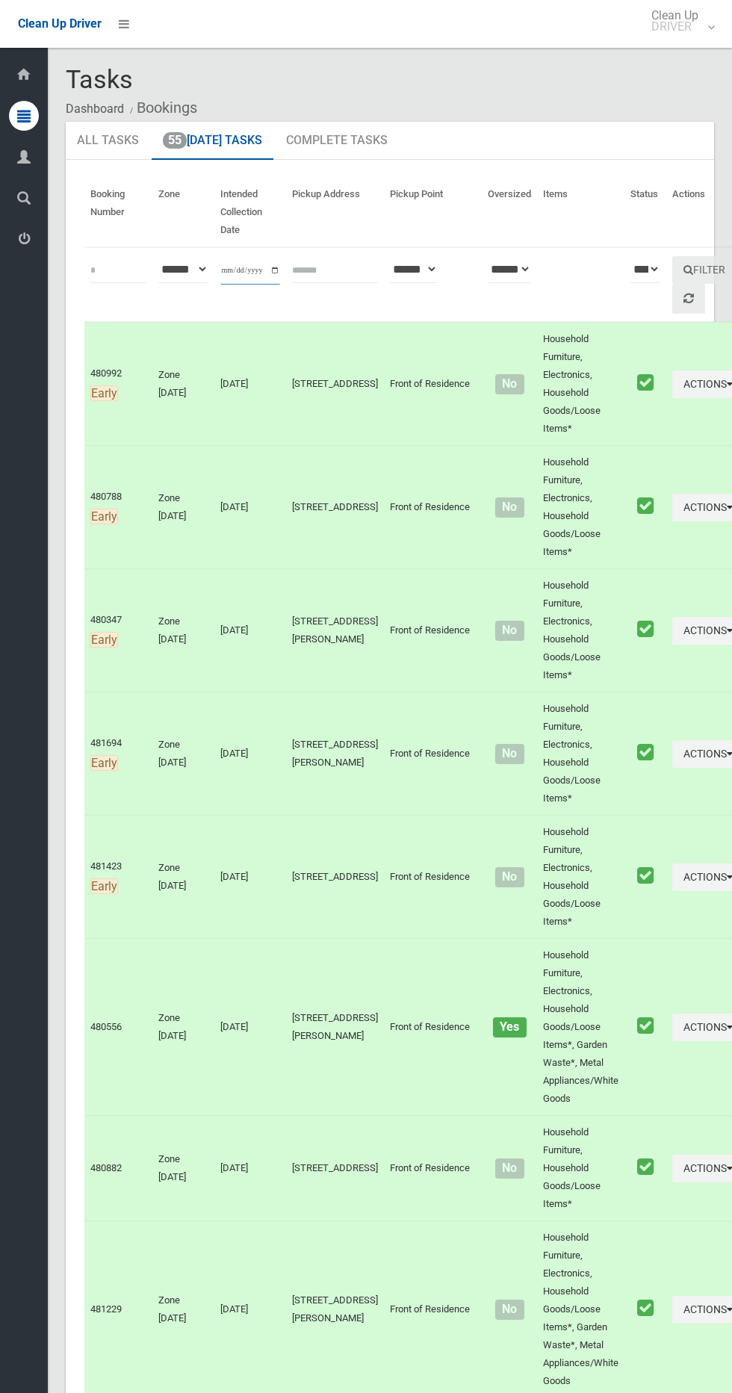
click at [242, 261] on input "**********" at bounding box center [250, 271] width 60 height 28
type input "**********"
click at [666, 234] on th "Actions" at bounding box center [708, 212] width 84 height 69
click at [672, 258] on button "Filter" at bounding box center [704, 270] width 64 height 28
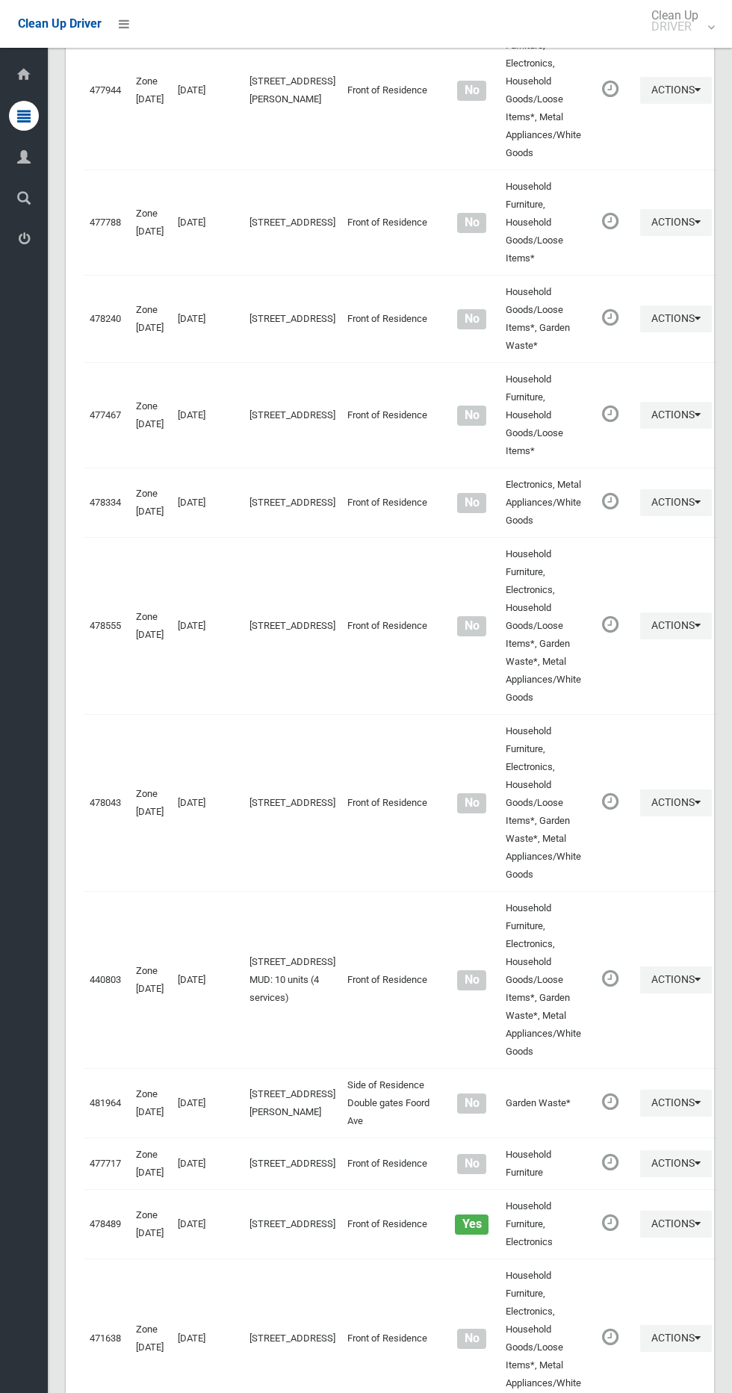
scroll to position [4425, 0]
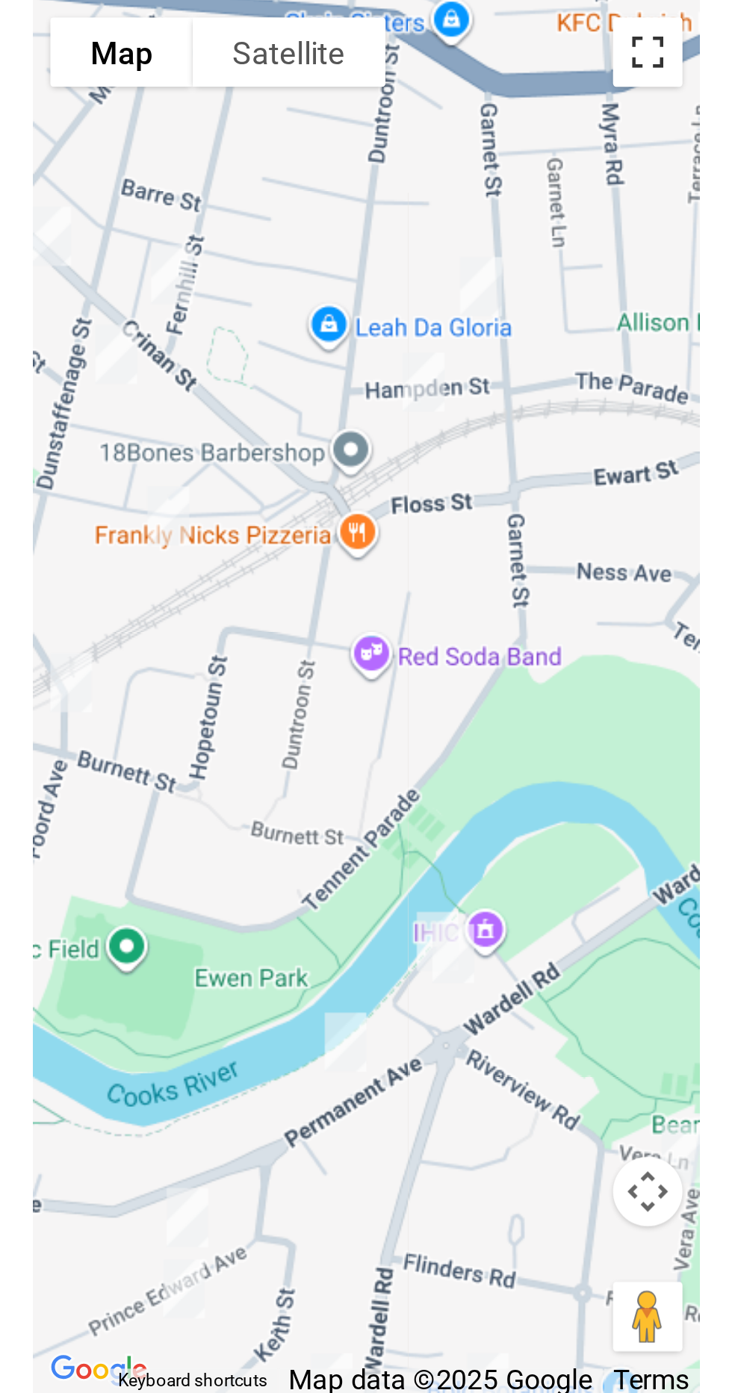
scroll to position [4356, 0]
